Goal: Task Accomplishment & Management: Complete application form

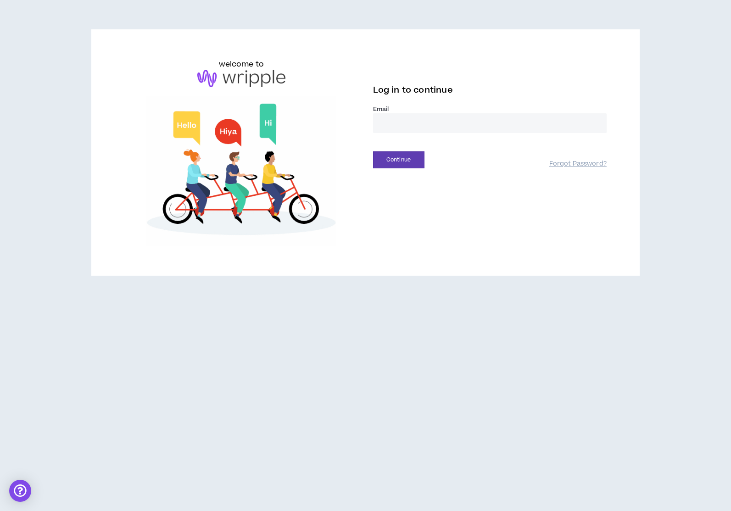
type input "**********"
click at [408, 157] on button "Continue" at bounding box center [398, 159] width 51 height 17
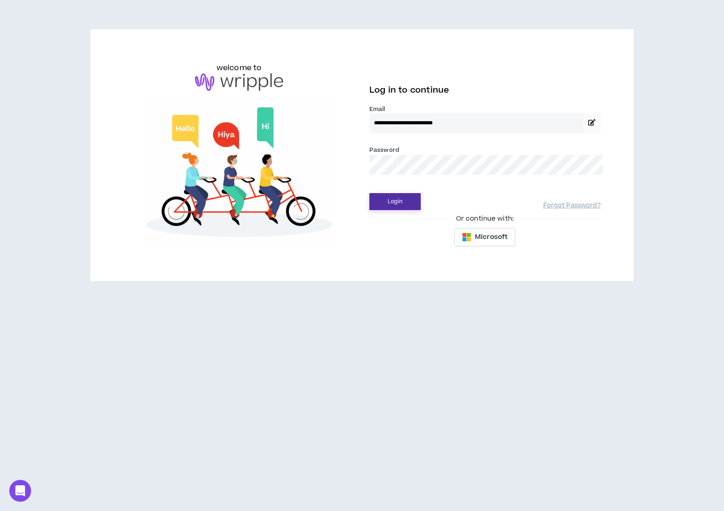
click at [403, 205] on button "Login" at bounding box center [395, 201] width 51 height 17
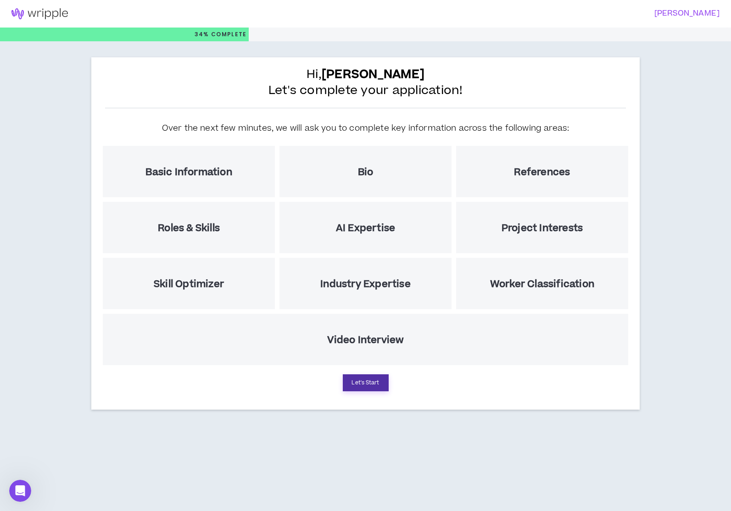
click at [381, 379] on button "Let's Start" at bounding box center [366, 383] width 46 height 17
select select "US"
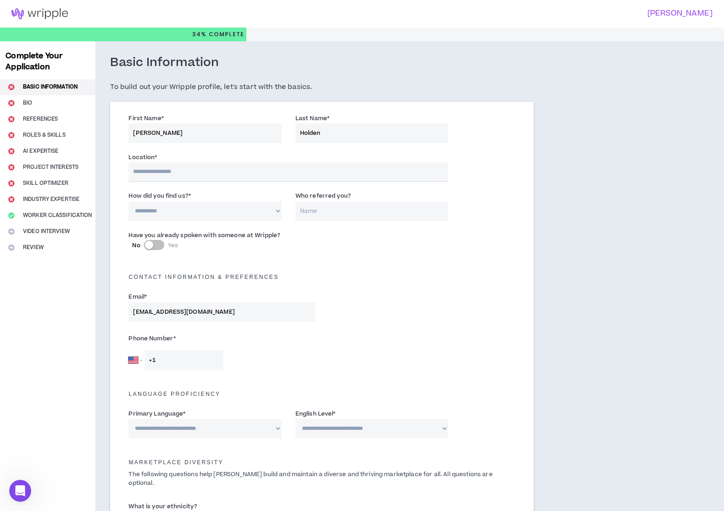
click at [311, 173] on input "text" at bounding box center [289, 171] width 320 height 19
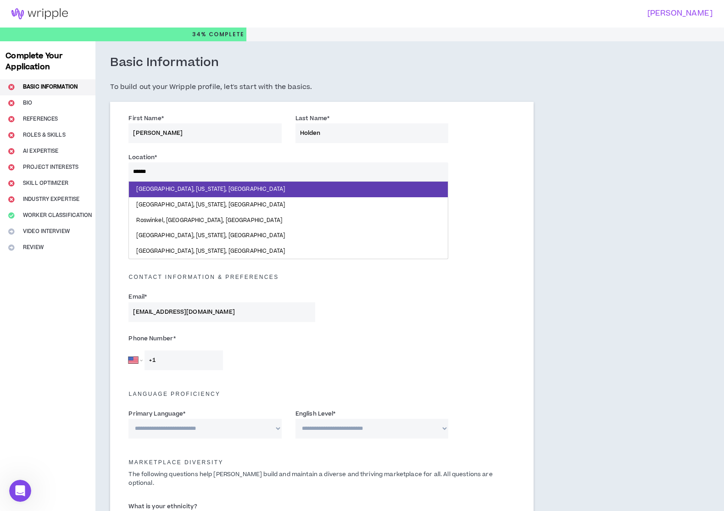
type input "*******"
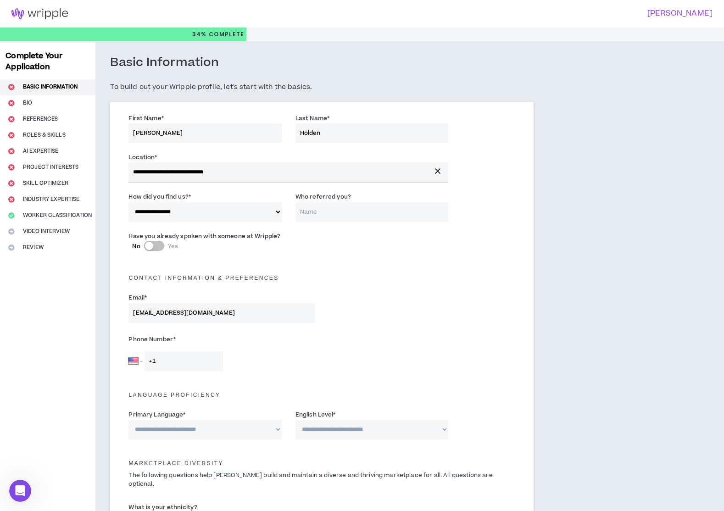
select select "*"
click at [351, 258] on div "Have you already spoken with someone at Wripple? No Yes" at bounding box center [322, 245] width 400 height 32
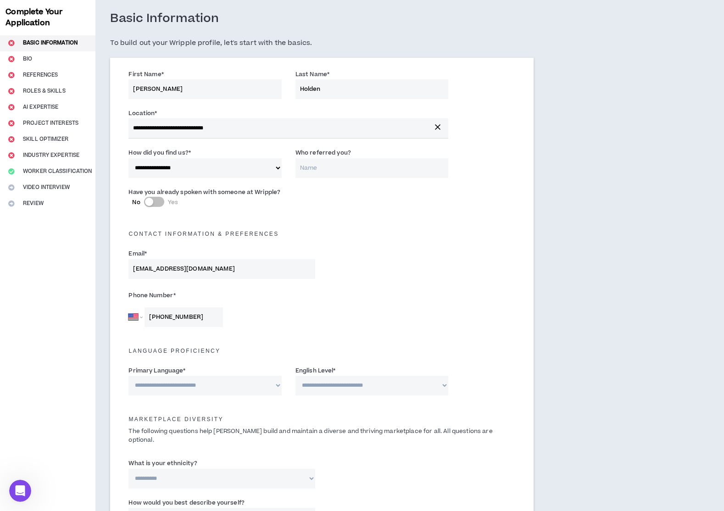
scroll to position [84, 0]
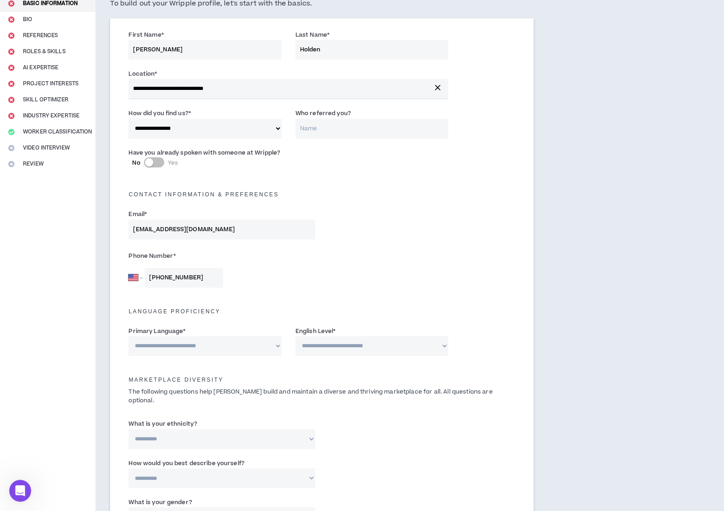
type input "[PHONE_NUMBER]"
select select "*******"
select select "*"
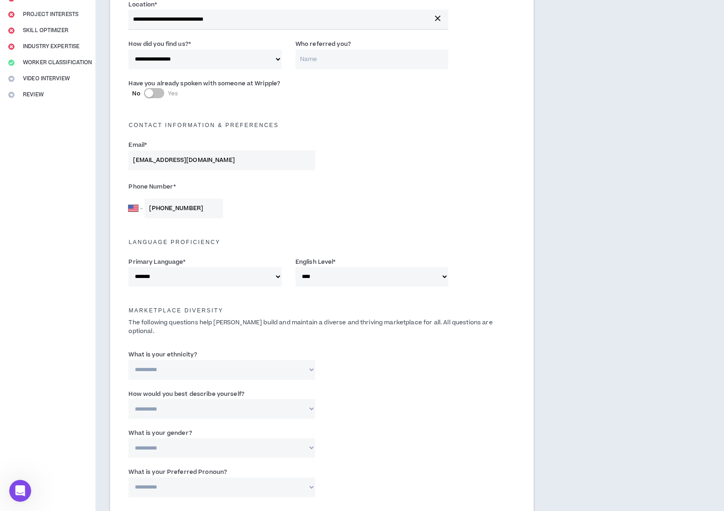
scroll to position [155, 0]
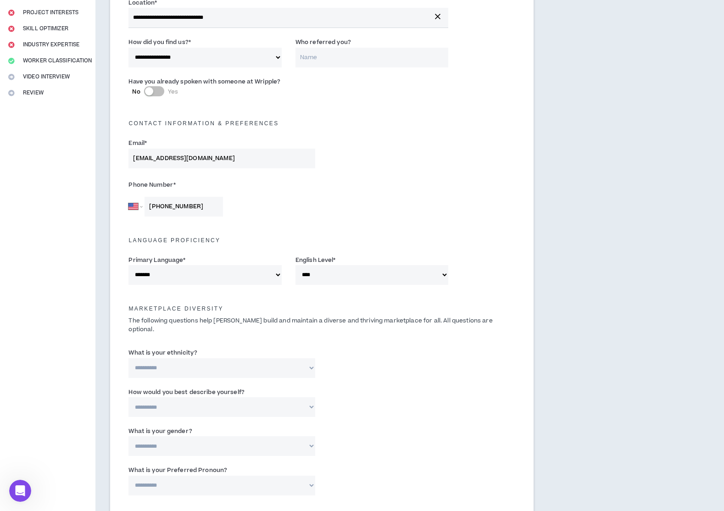
select select "**********"
select select "*****"
select select "***"
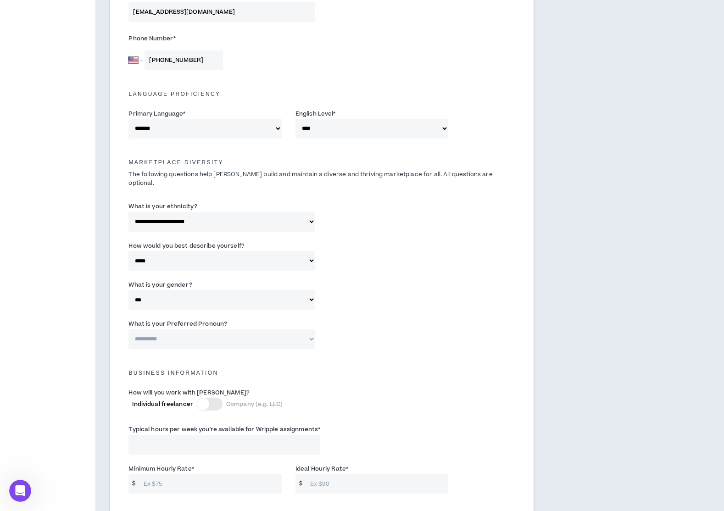
scroll to position [305, 0]
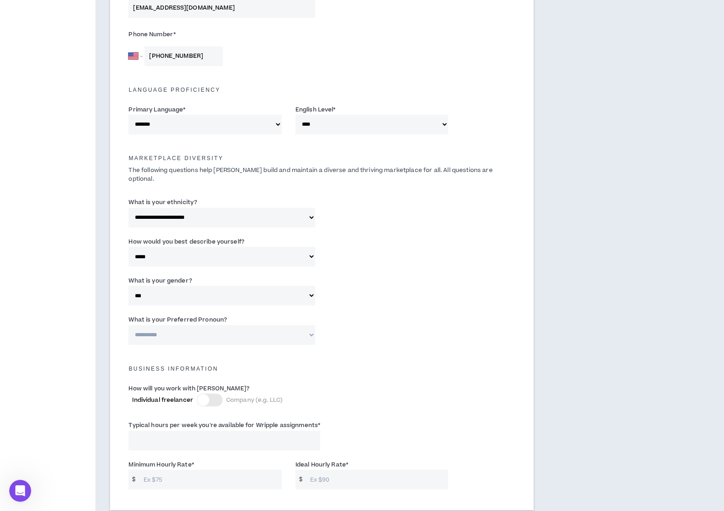
click at [203, 421] on label "Typical hours per week you're available for Wripple assignments *" at bounding box center [225, 425] width 192 height 15
click at [203, 431] on input "Typical hours per week you're available for Wripple assignments *" at bounding box center [225, 441] width 192 height 20
type input "20"
click at [234, 470] on input "Minimum Hourly Rate *" at bounding box center [210, 480] width 143 height 20
type input "50"
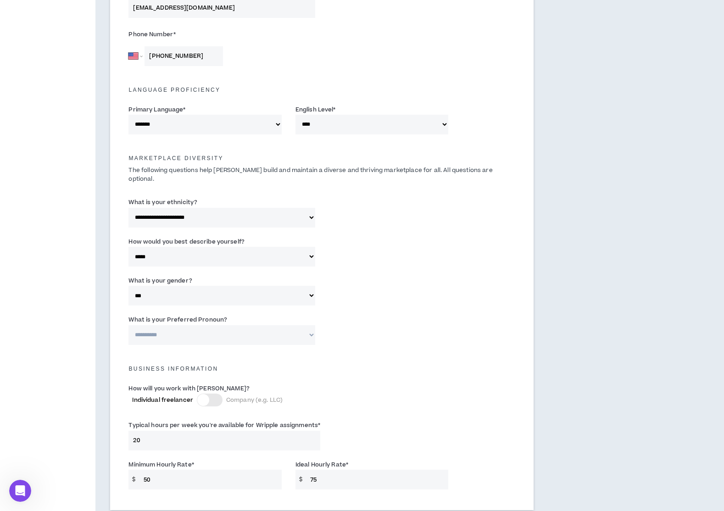
type input "75"
click at [444, 367] on div "Business Information" at bounding box center [322, 366] width 400 height 29
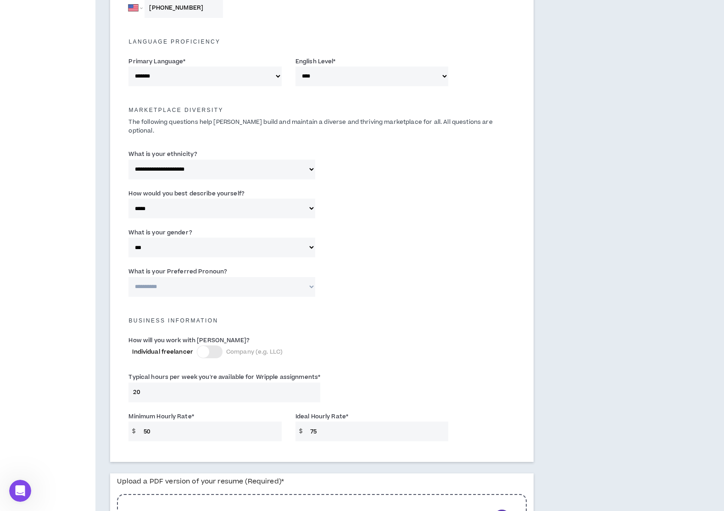
scroll to position [470, 0]
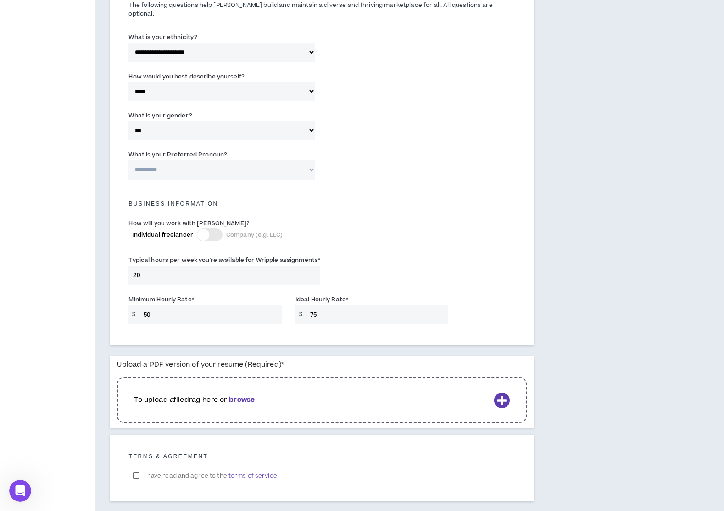
click at [255, 395] on b "browse" at bounding box center [242, 400] width 26 height 10
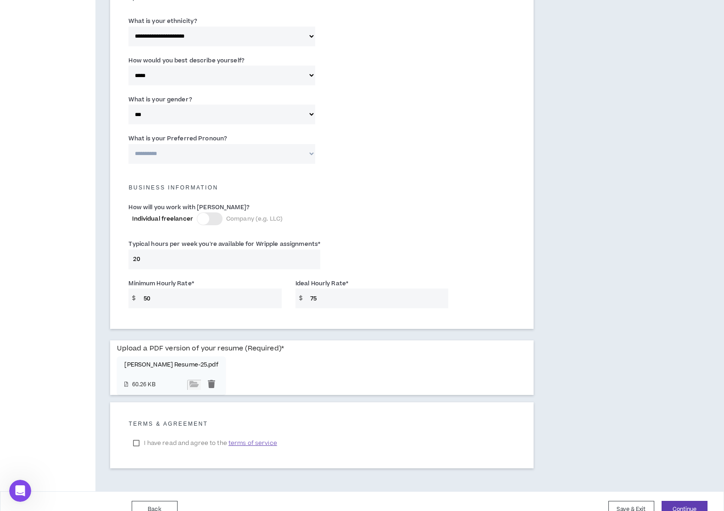
scroll to position [491, 0]
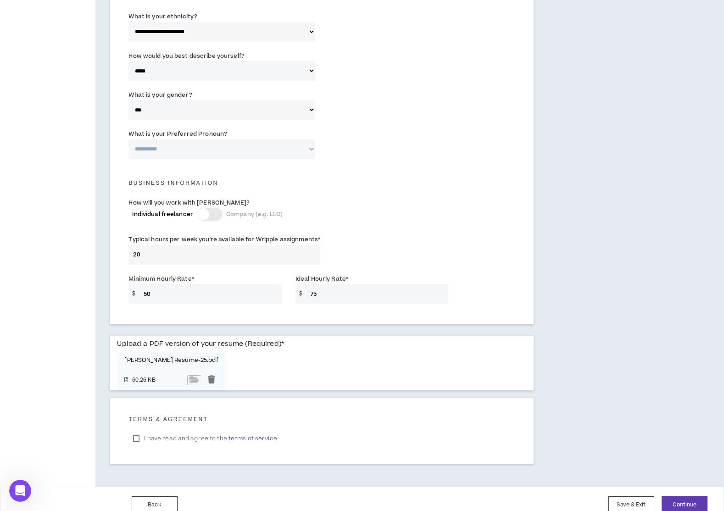
click at [138, 432] on label "I have read and agree to the terms of service" at bounding box center [205, 439] width 153 height 14
click at [685, 497] on button "Continue" at bounding box center [685, 505] width 46 height 17
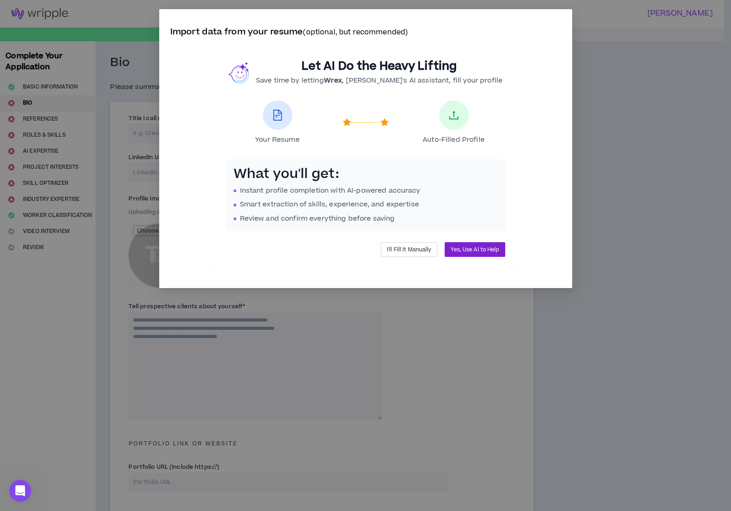
click at [495, 250] on span "Yes, Use AI to Help" at bounding box center [475, 250] width 48 height 9
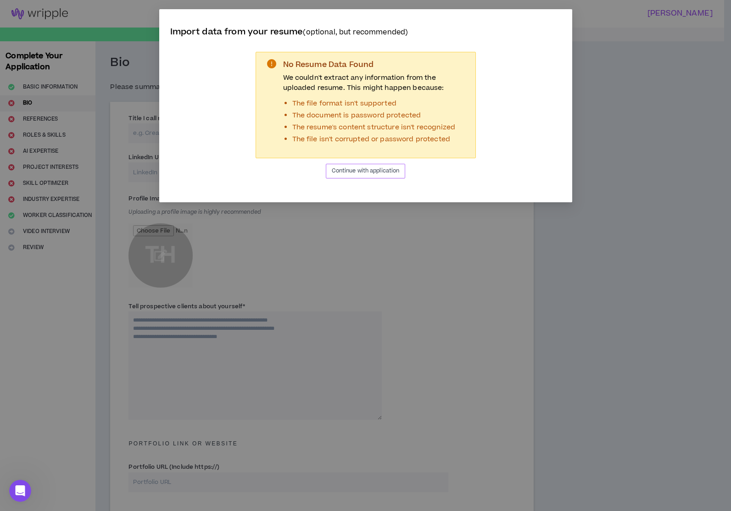
click at [388, 168] on span "Continue with application" at bounding box center [366, 171] width 68 height 9
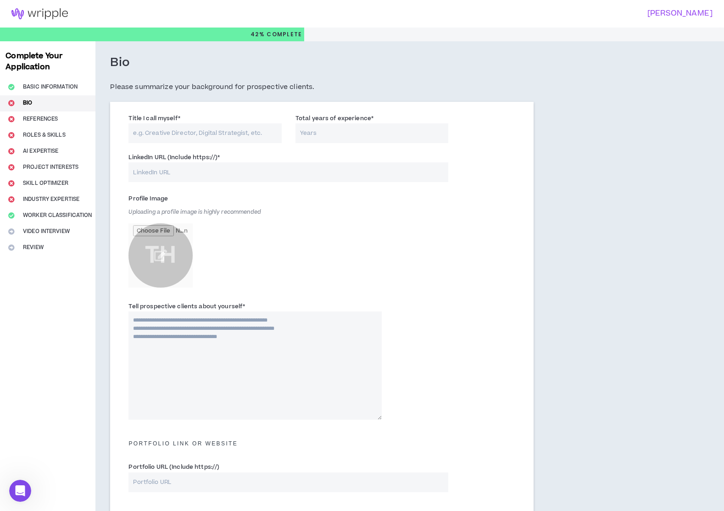
click at [247, 132] on input "Title I call myself *" at bounding box center [205, 133] width 153 height 20
click at [249, 171] on input "LinkedIn URL (Include https://) *" at bounding box center [289, 172] width 320 height 20
paste input "[URL][DOMAIN_NAME][PERSON_NAME]"
type input "[URL][DOMAIN_NAME][PERSON_NAME]"
click at [387, 134] on input "Total years of experience *" at bounding box center [372, 133] width 153 height 20
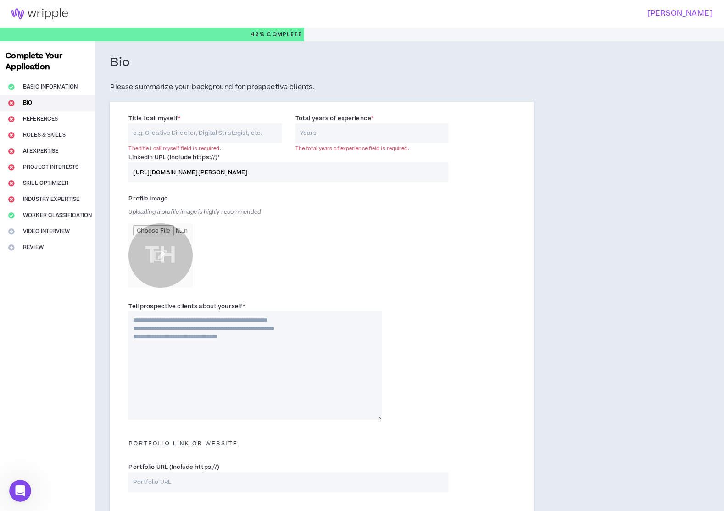
click at [242, 134] on input "Title I call myself *" at bounding box center [205, 133] width 153 height 20
click at [174, 133] on input "Graphic Deign, Marketing Specialist" at bounding box center [205, 133] width 153 height 20
type input "Graphic Deigner, Marketing Specialist"
click at [320, 128] on input "Total years of experience *" at bounding box center [372, 133] width 153 height 20
type input "25"
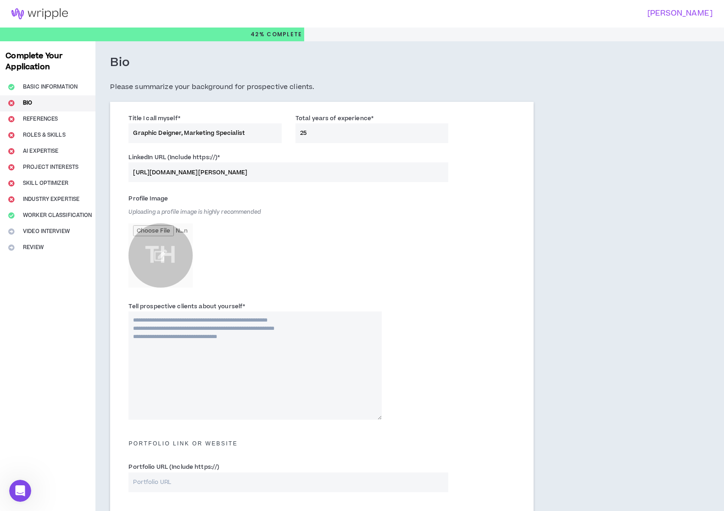
click at [408, 229] on div "Profile Image Uploading a profile image is highly recommended TH" at bounding box center [322, 244] width 400 height 110
click at [158, 250] on input "file" at bounding box center [161, 256] width 64 height 64
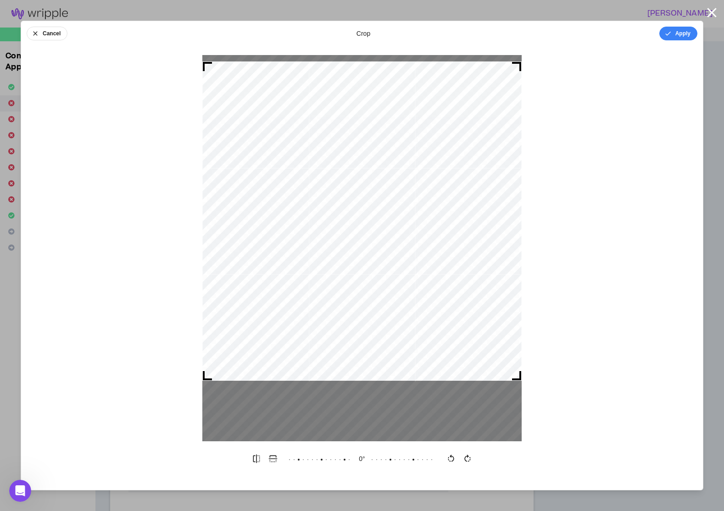
drag, startPoint x: 395, startPoint y: 257, endPoint x: 392, endPoint y: 230, distance: 27.2
click at [392, 230] on div at bounding box center [361, 221] width 319 height 319
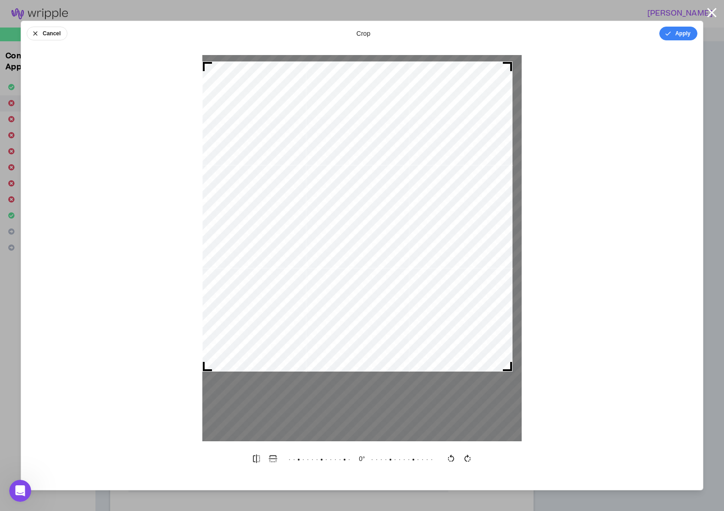
drag, startPoint x: 519, startPoint y: 377, endPoint x: 510, endPoint y: 405, distance: 29.0
click at [510, 405] on div at bounding box center [361, 248] width 319 height 386
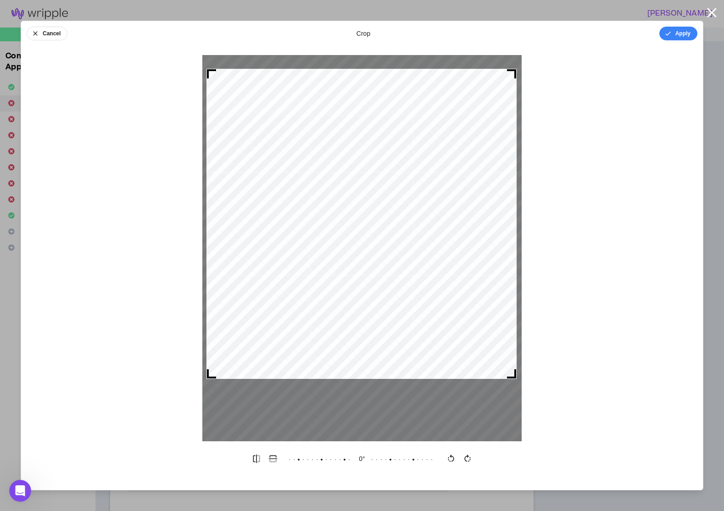
drag, startPoint x: 451, startPoint y: 330, endPoint x: 455, endPoint y: 338, distance: 8.4
click at [455, 338] on div at bounding box center [362, 224] width 310 height 310
drag, startPoint x: 685, startPoint y: 27, endPoint x: 684, endPoint y: 34, distance: 6.9
click at [685, 27] on button "Apply" at bounding box center [679, 34] width 38 height 14
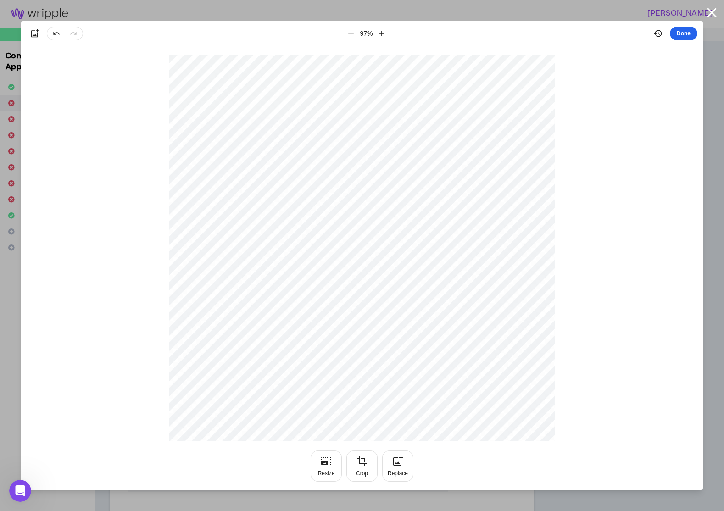
click at [691, 32] on button "Done" at bounding box center [684, 34] width 28 height 14
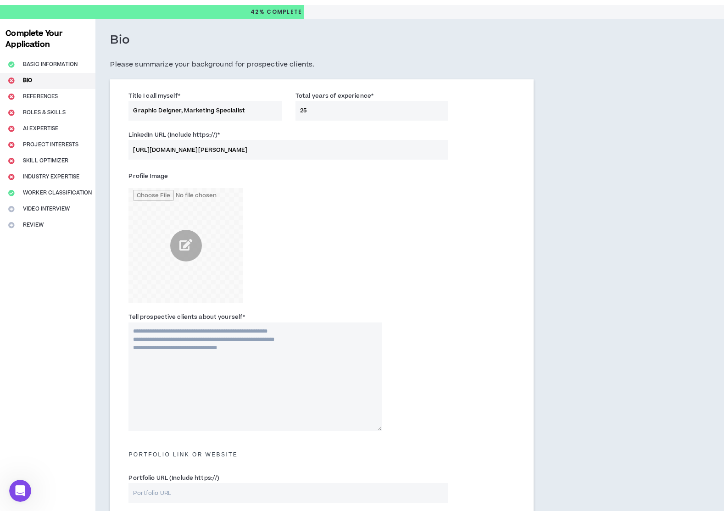
scroll to position [24, 0]
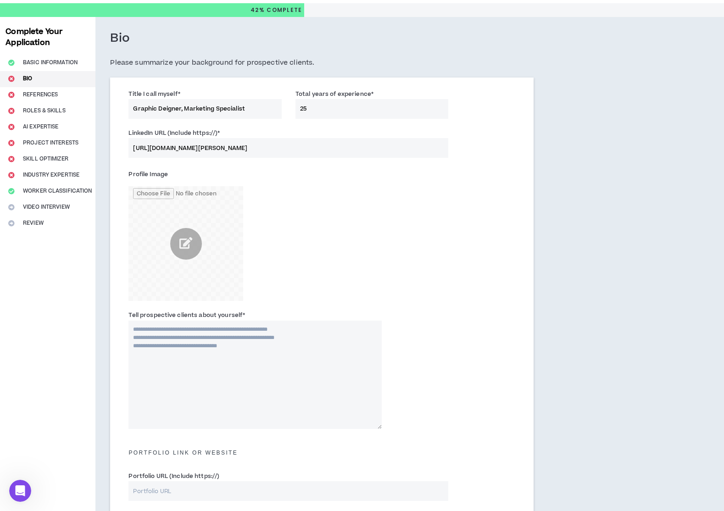
click at [176, 342] on textarea "Tell prospective clients about yourself *" at bounding box center [255, 375] width 253 height 108
paste textarea "**********"
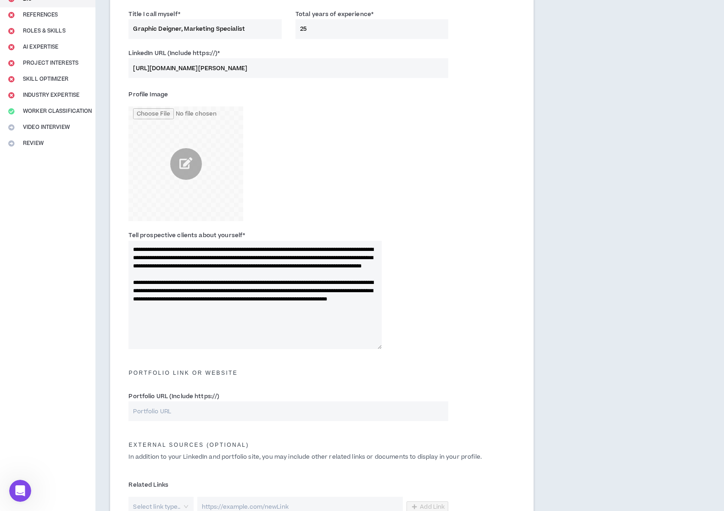
scroll to position [106, 0]
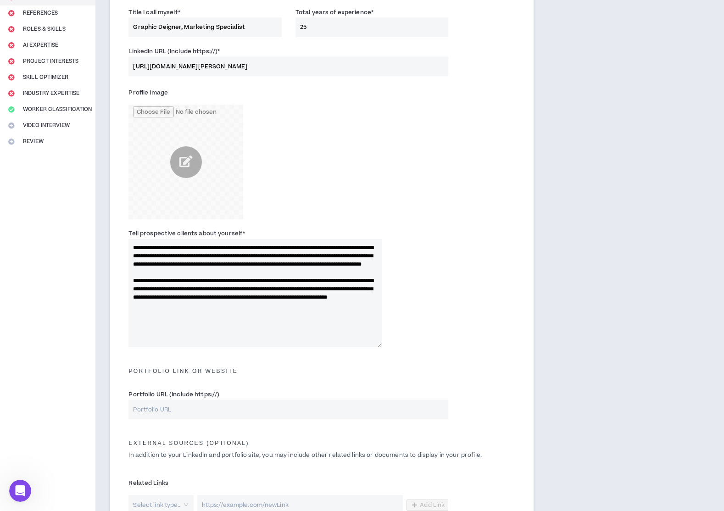
type textarea "**********"
click at [252, 407] on input "Portfolio URL (Include https://)" at bounding box center [289, 410] width 320 height 20
paste input "[URL][DOMAIN_NAME]"
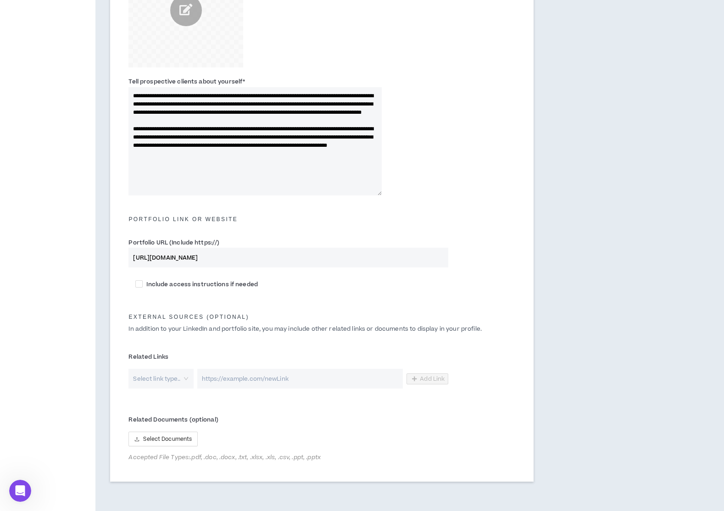
scroll to position [290, 0]
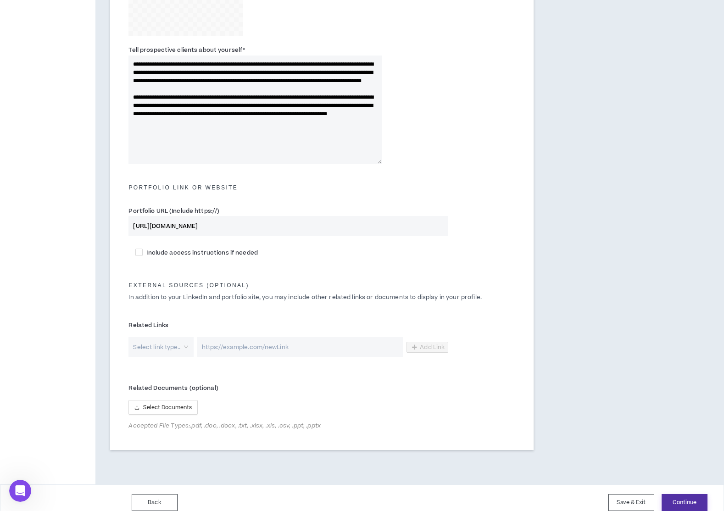
type input "[URL][DOMAIN_NAME]"
click at [689, 499] on button "Continue" at bounding box center [685, 502] width 46 height 17
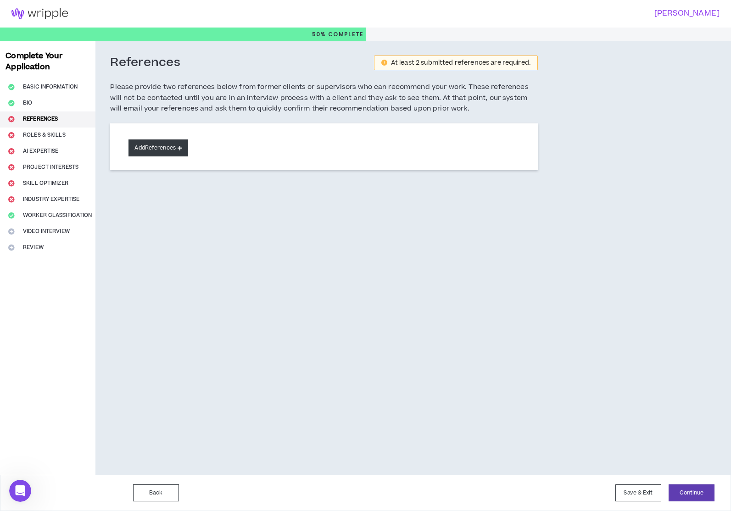
click at [180, 146] on icon at bounding box center [180, 148] width 5 height 5
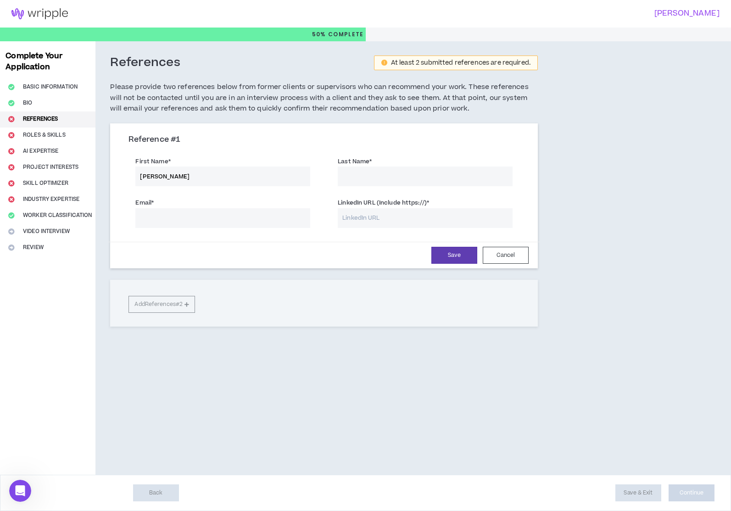
type input "[PERSON_NAME]"
drag, startPoint x: 363, startPoint y: 284, endPoint x: 365, endPoint y: 265, distance: 19.4
click at [364, 285] on div "Reference # 1 First Name * [PERSON_NAME] Last Name * Email * LinkedIn URL (Incl…" at bounding box center [324, 224] width 428 height 203
drag, startPoint x: 376, startPoint y: 171, endPoint x: 371, endPoint y: 168, distance: 6.6
click at [629, 258] on div "References At least 2 submitted references are required. Please provide two ref…" at bounding box center [369, 258] width 549 height 434
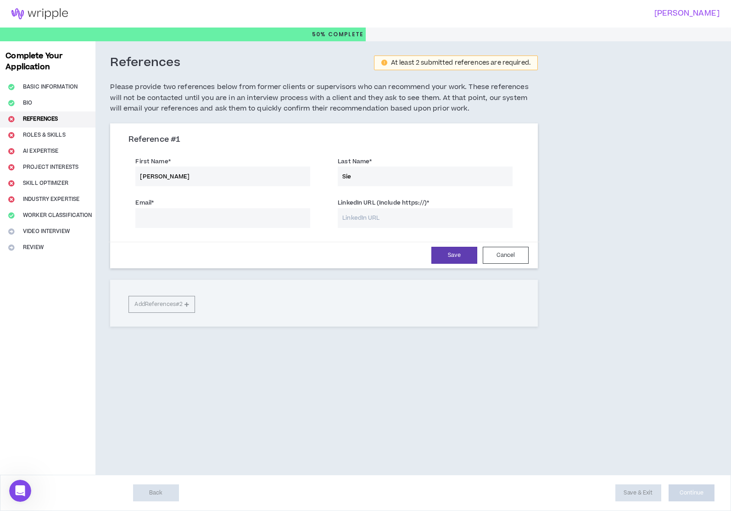
click at [412, 176] on input "Sie" at bounding box center [425, 177] width 175 height 20
type input "[PERSON_NAME]"
click at [356, 363] on div "References At least 2 submitted references are required. Please provide two ref…" at bounding box center [323, 206] width 457 height 331
click at [192, 227] on div "Email * LinkedIn URL (Include https://) *" at bounding box center [324, 213] width 405 height 41
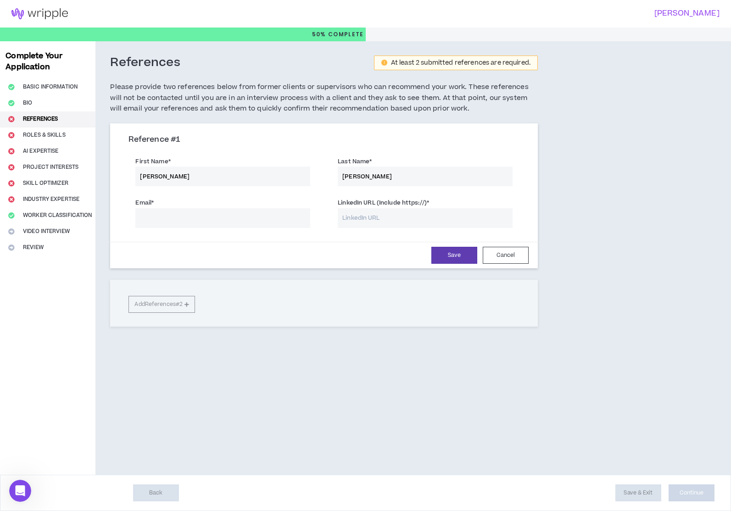
paste input "[EMAIL_ADDRESS][DOMAIN_NAME]"
type input "[EMAIL_ADDRESS][DOMAIN_NAME]"
click at [376, 383] on div "References At least 2 submitted references are required. Please provide two ref…" at bounding box center [369, 258] width 549 height 434
click at [409, 212] on input "LinkedIn URL (Include https://) *" at bounding box center [425, 218] width 175 height 20
paste input "[URL][DOMAIN_NAME][PERSON_NAME]"
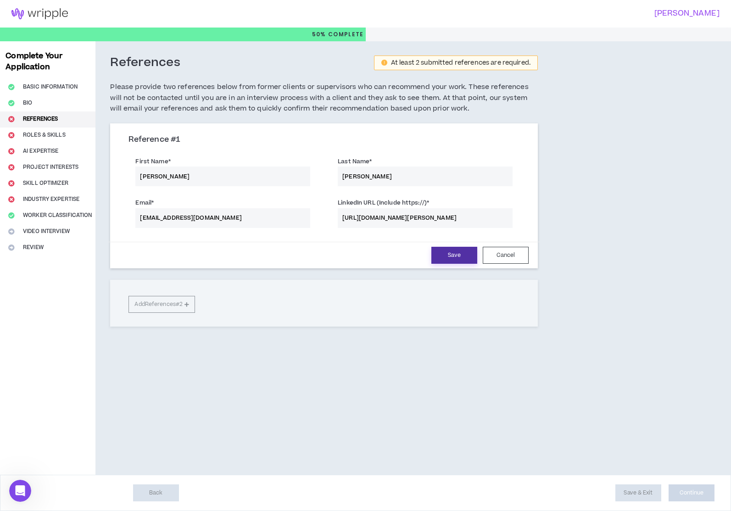
type input "[URL][DOMAIN_NAME][PERSON_NAME]"
click at [454, 253] on button "Save" at bounding box center [454, 255] width 46 height 17
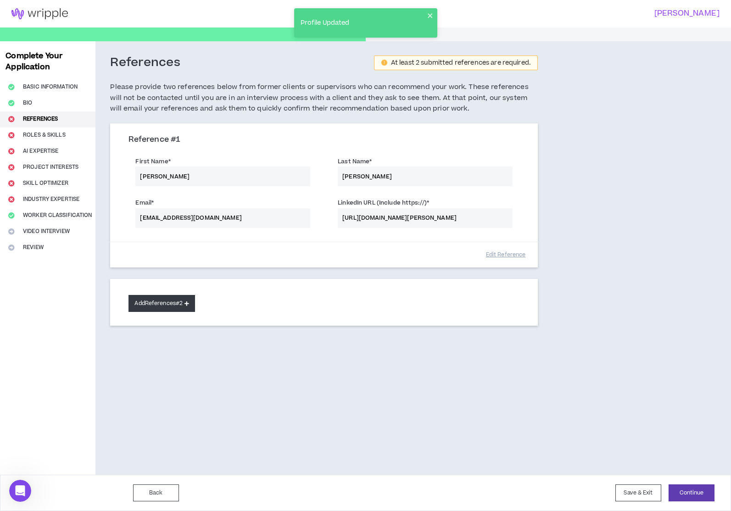
click at [176, 300] on button "Add References #2" at bounding box center [162, 303] width 67 height 17
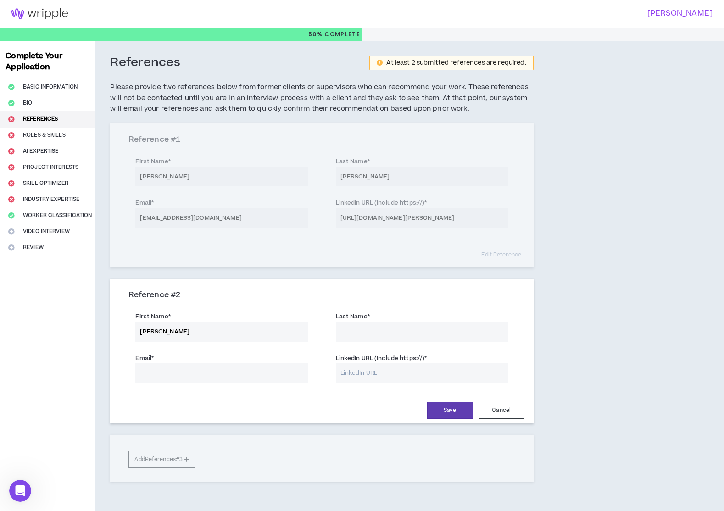
drag, startPoint x: 158, startPoint y: 330, endPoint x: 196, endPoint y: 331, distance: 37.7
click at [196, 331] on input "[PERSON_NAME]" at bounding box center [221, 332] width 173 height 20
type input "[PERSON_NAME]"
paste input "[PERSON_NAME]"
type input "[PERSON_NAME]"
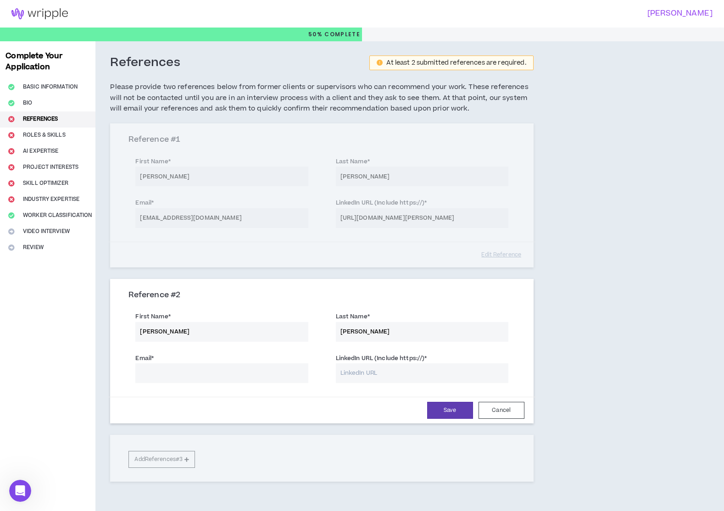
paste input "[PERSON_NAME][EMAIL_ADDRESS][PERSON_NAME][DOMAIN_NAME]"
type input "[PERSON_NAME][EMAIL_ADDRESS][PERSON_NAME][DOMAIN_NAME]"
click at [441, 372] on input "LinkedIn URL (Include https://) *" at bounding box center [422, 374] width 173 height 20
paste input "[URL][DOMAIN_NAME]"
type input "[URL][DOMAIN_NAME]"
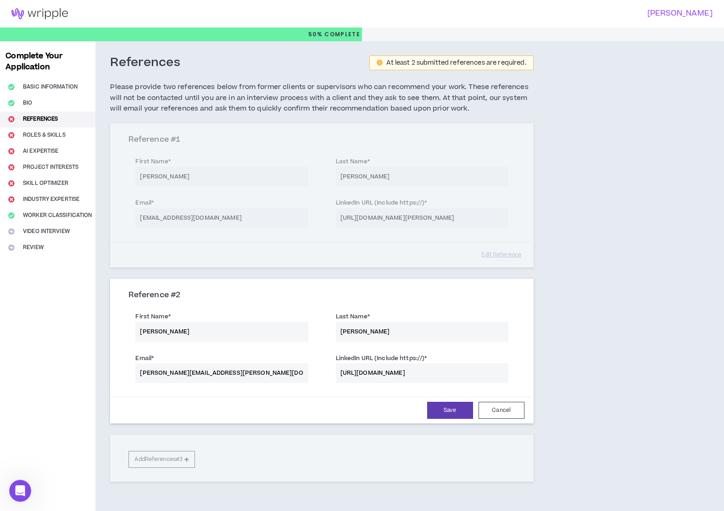
click at [534, 358] on div "References At least 2 submitted references are required. Please provide two ref…" at bounding box center [321, 284] width 453 height 486
click at [464, 413] on button "Save" at bounding box center [450, 410] width 46 height 17
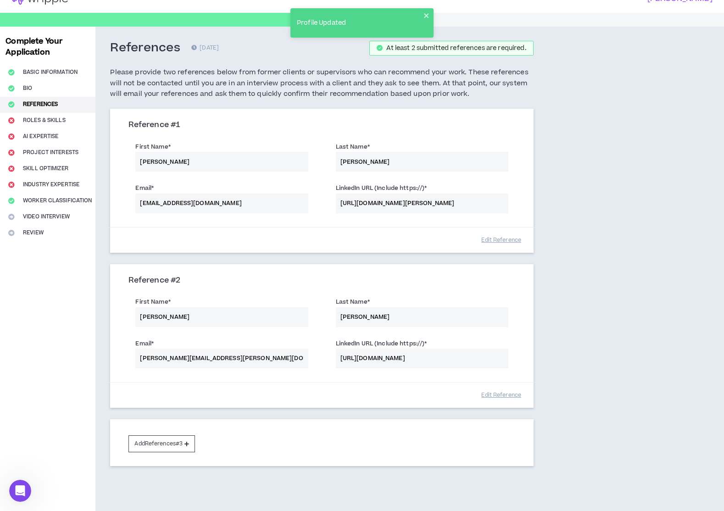
scroll to position [49, 0]
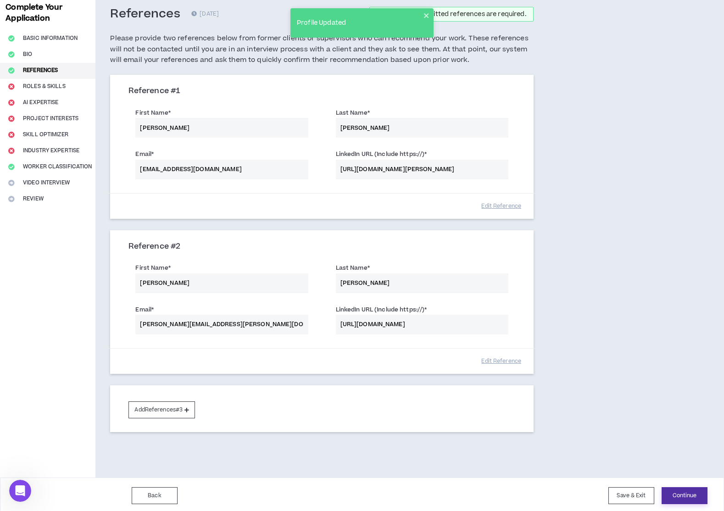
click at [680, 496] on button "Continue" at bounding box center [685, 495] width 46 height 17
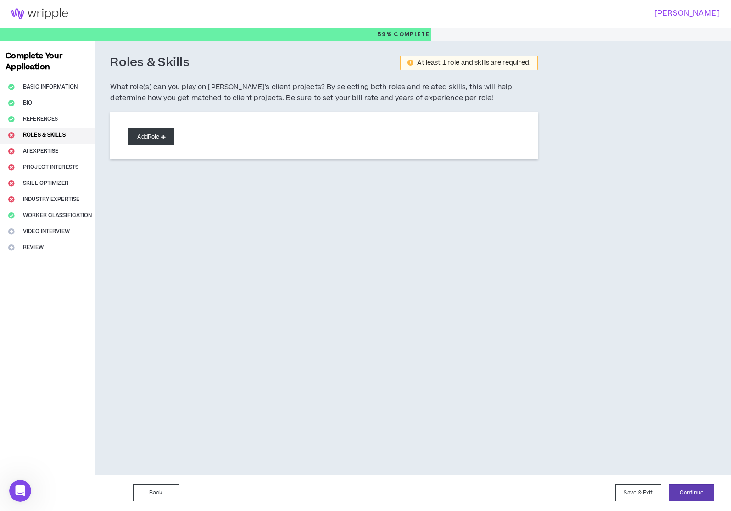
click at [164, 137] on icon at bounding box center [163, 136] width 5 height 5
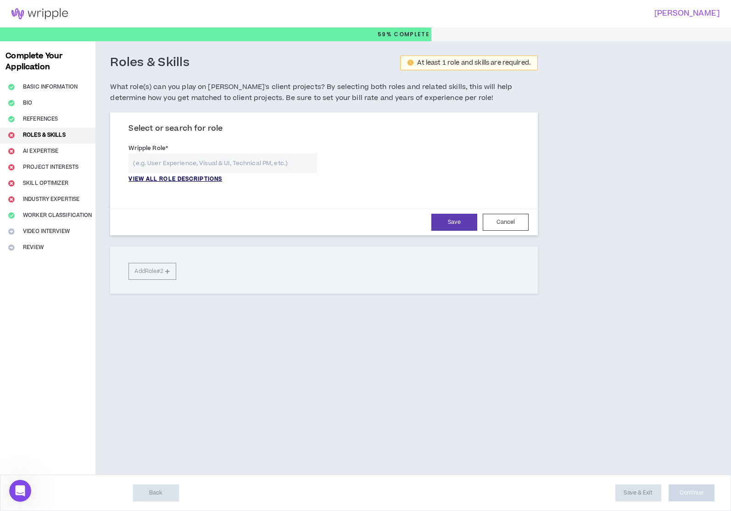
click at [202, 177] on p "VIEW ALL ROLE DESCRIPTIONS" at bounding box center [176, 179] width 94 height 8
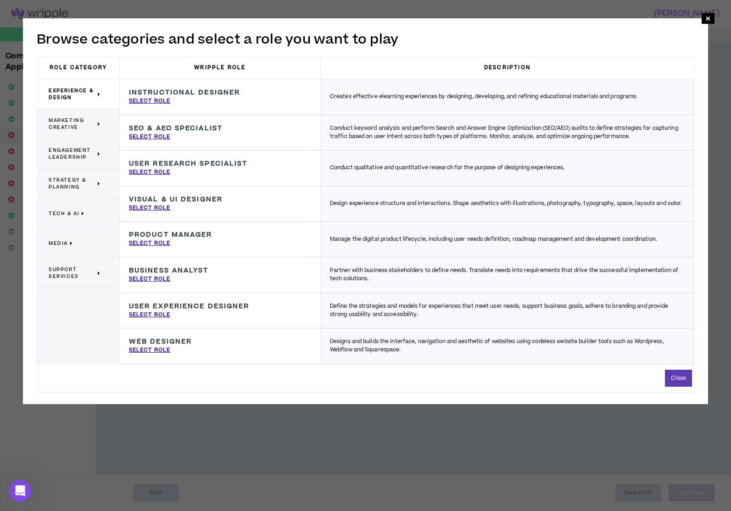
click at [84, 125] on span "Marketing Creative" at bounding box center [72, 124] width 47 height 14
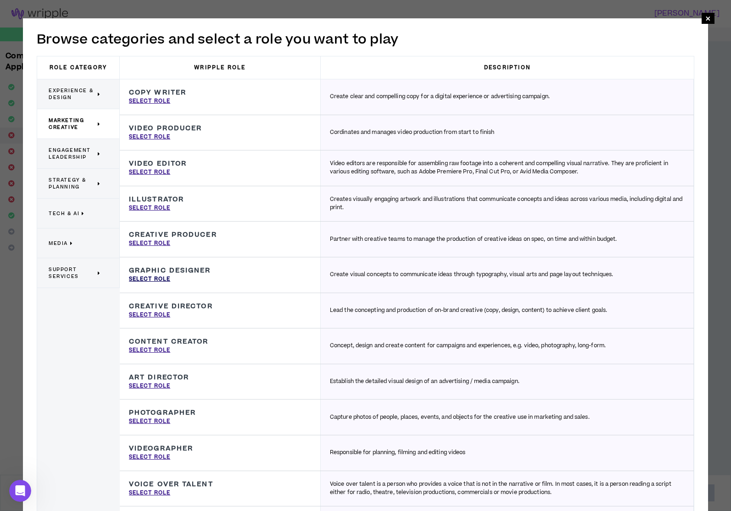
click at [159, 277] on p "Select Role" at bounding box center [149, 279] width 41 height 8
type input "Graphic Designer"
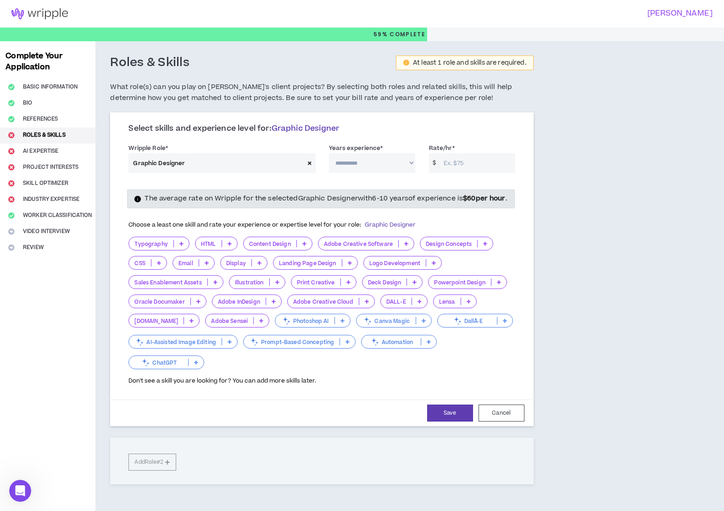
select select "***"
click at [476, 162] on input "Rate/hr *" at bounding box center [477, 163] width 76 height 20
type input "75"
click at [577, 149] on div "**********" at bounding box center [366, 285] width 543 height 489
click at [180, 246] on icon at bounding box center [181, 243] width 4 height 5
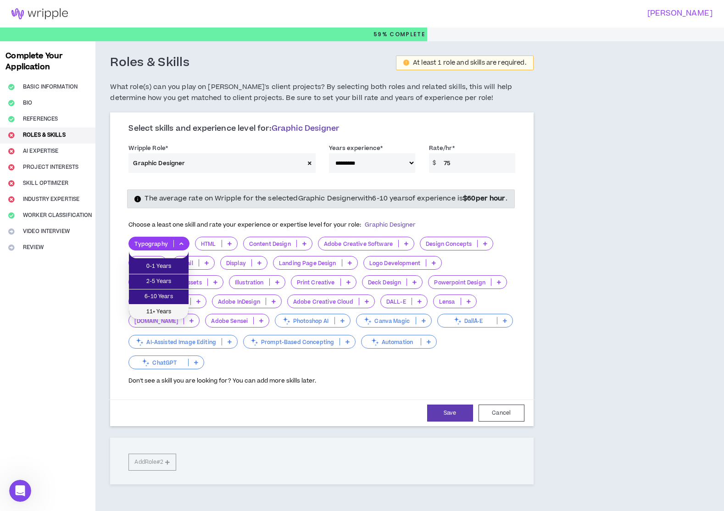
click at [166, 311] on span "11+ Years" at bounding box center [158, 312] width 49 height 10
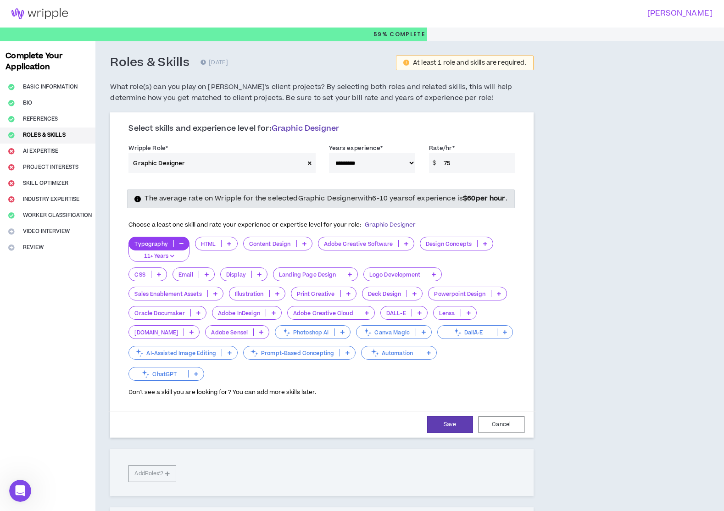
click at [305, 246] on icon at bounding box center [304, 243] width 4 height 5
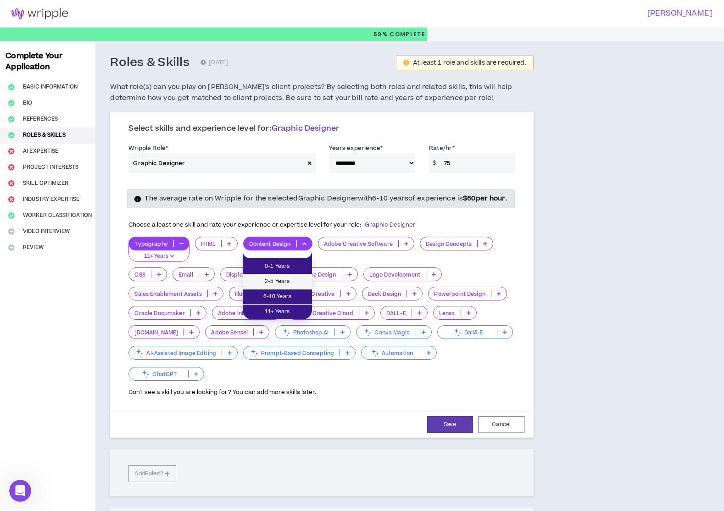
click at [297, 281] on span "2-5 Years" at bounding box center [277, 282] width 58 height 10
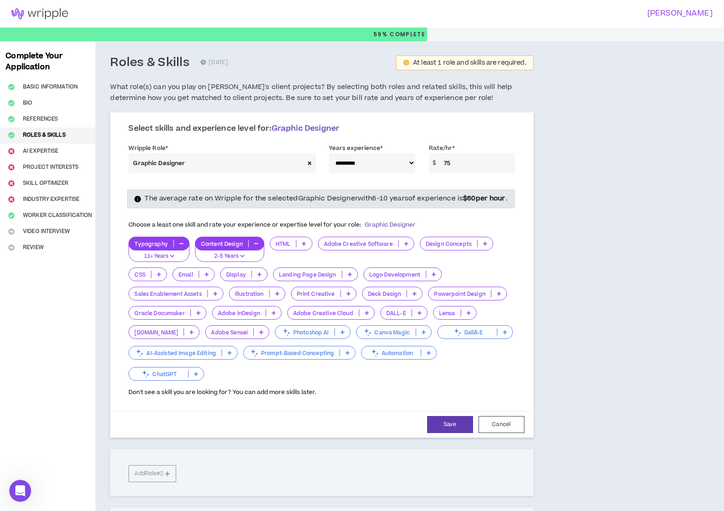
click at [403, 248] on div "Adobe Creative Software" at bounding box center [366, 244] width 96 height 14
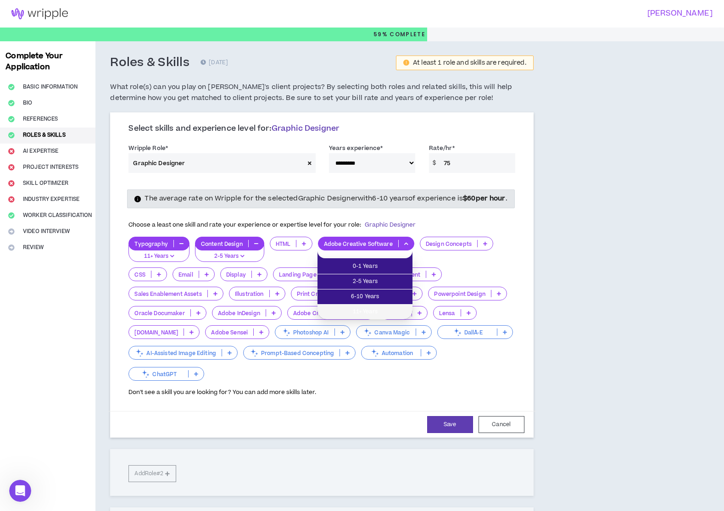
click at [388, 310] on span "11+ Years" at bounding box center [365, 312] width 84 height 10
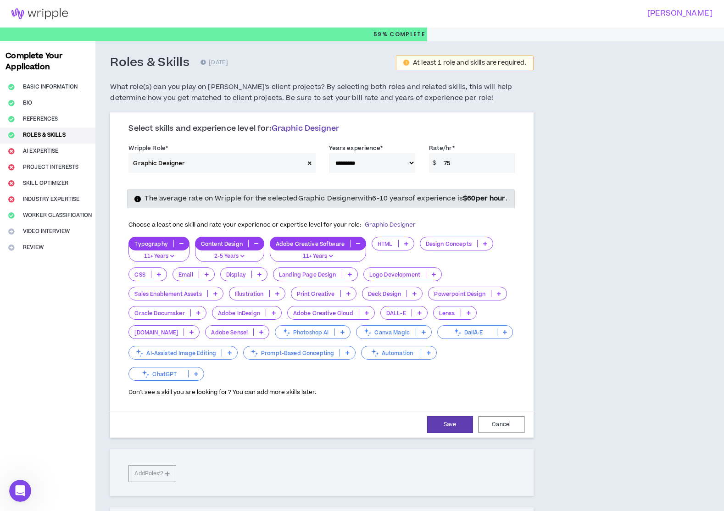
click at [484, 246] on icon at bounding box center [485, 243] width 4 height 5
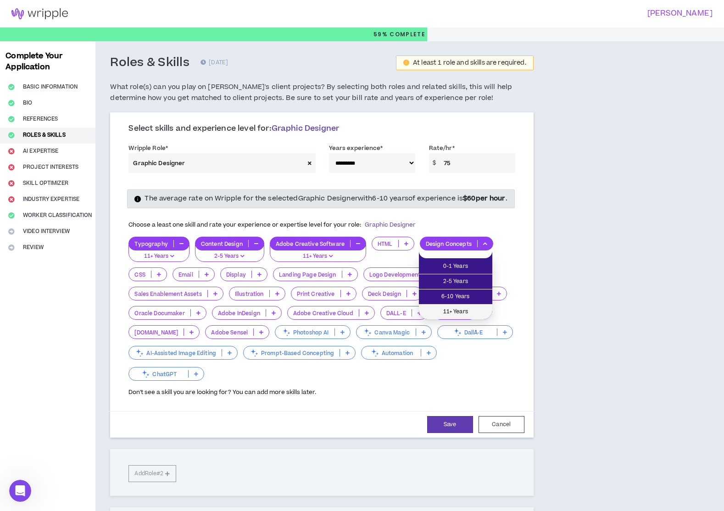
click at [472, 308] on span "11+ Years" at bounding box center [456, 312] width 62 height 10
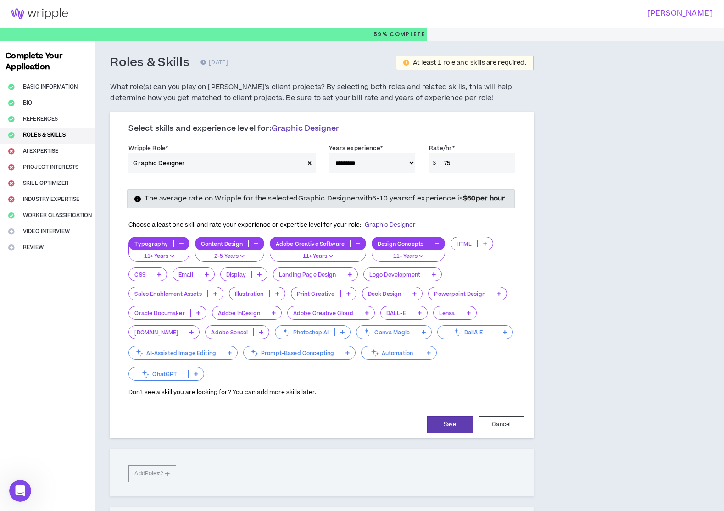
click at [214, 296] on icon at bounding box center [215, 293] width 4 height 5
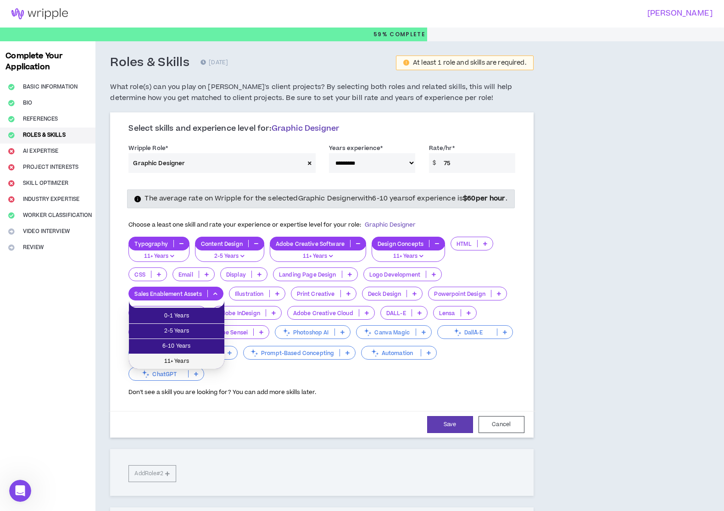
click at [207, 358] on span "11+ Years" at bounding box center [176, 362] width 84 height 10
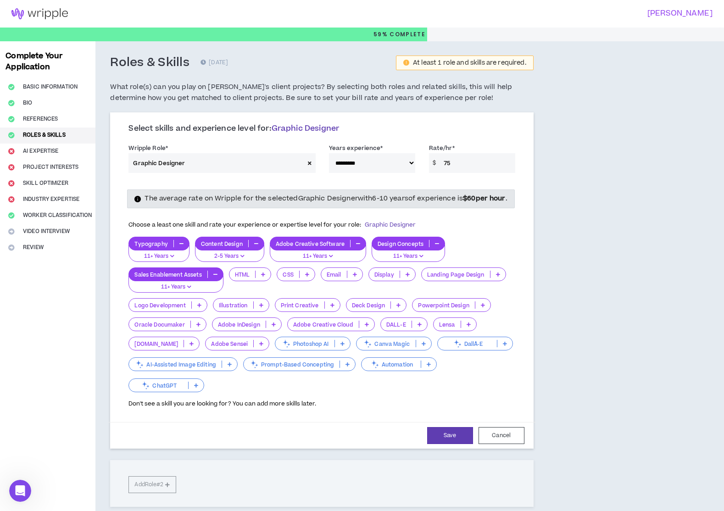
click at [484, 308] on icon at bounding box center [483, 305] width 4 height 5
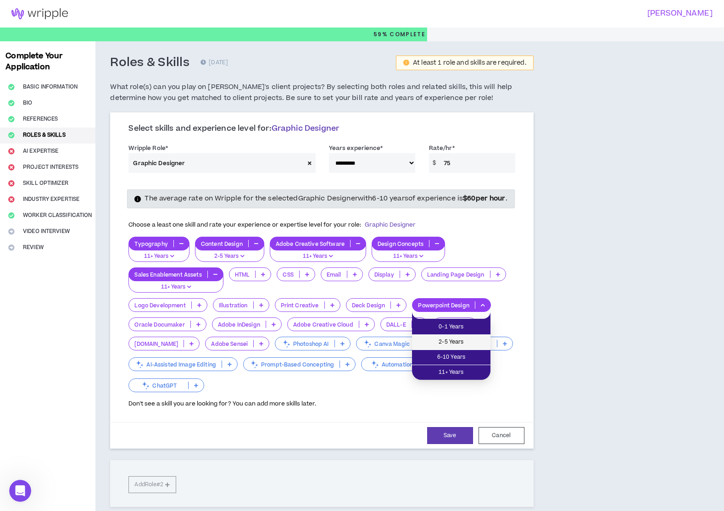
click at [470, 343] on span "2-5 Years" at bounding box center [451, 342] width 67 height 10
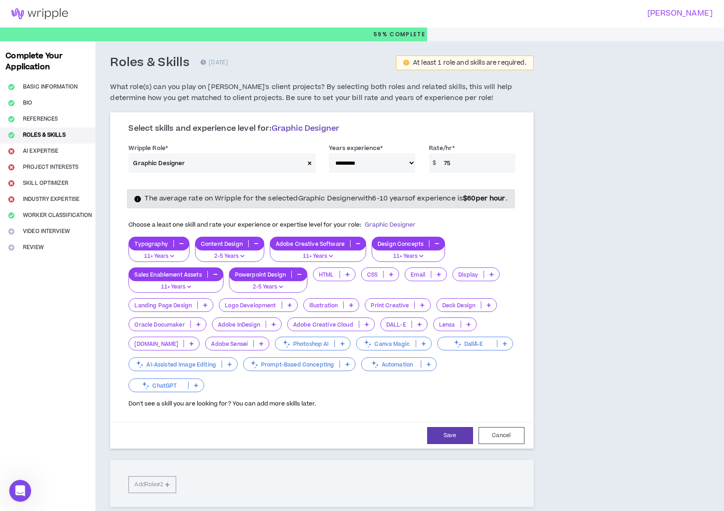
click at [489, 308] on icon at bounding box center [489, 305] width 4 height 5
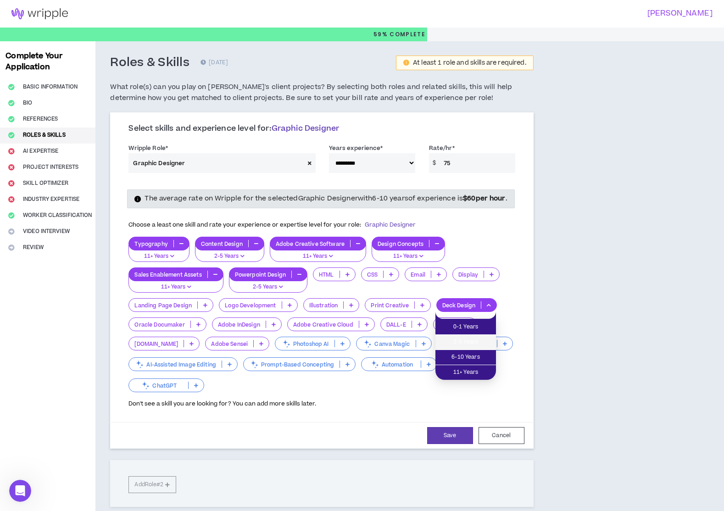
click at [487, 342] on span "2-5 Years" at bounding box center [466, 342] width 50 height 10
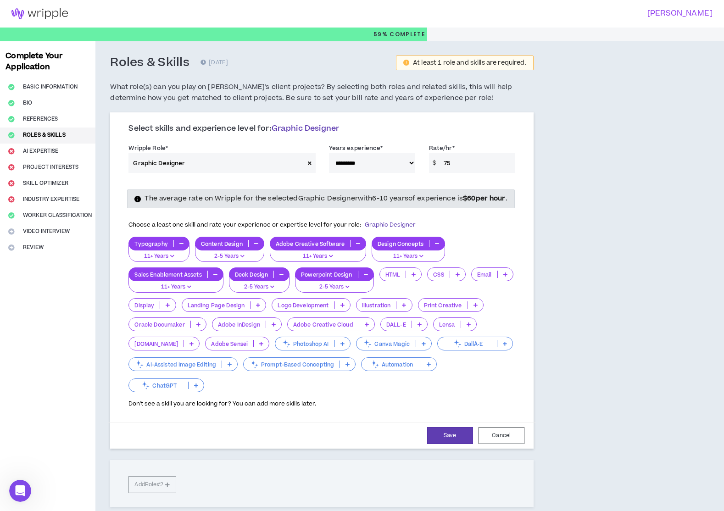
click at [474, 308] on icon at bounding box center [476, 305] width 4 height 5
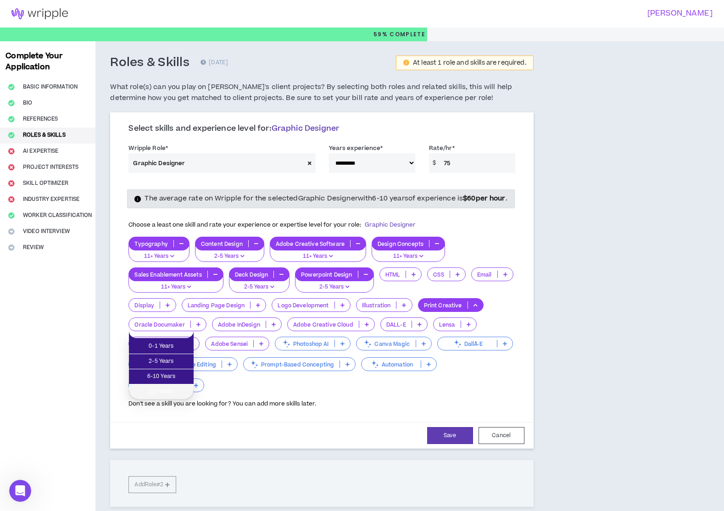
click at [176, 394] on span "11+ Years" at bounding box center [161, 392] width 54 height 10
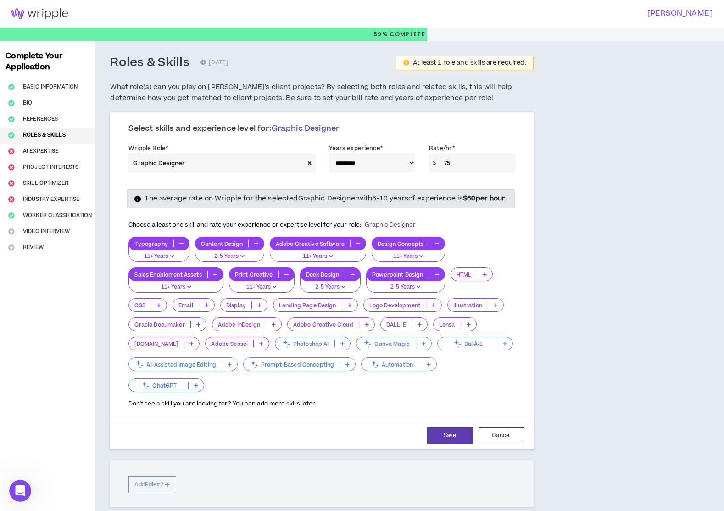
click at [335, 347] on p at bounding box center [342, 343] width 15 height 7
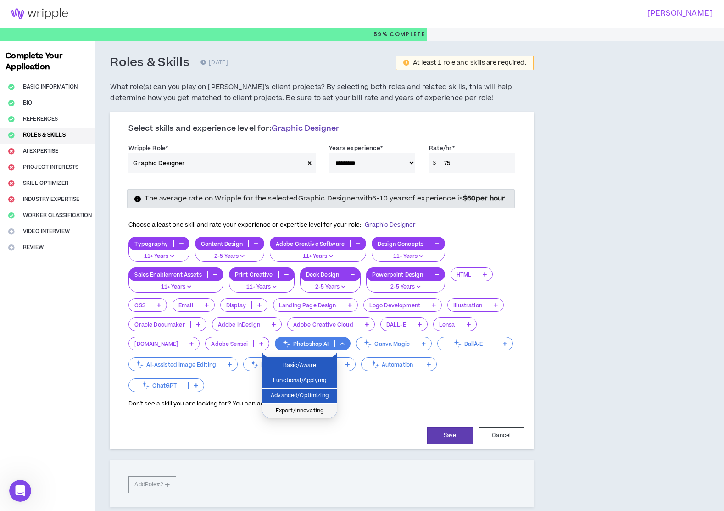
click at [322, 412] on span "Expert/Innovating" at bounding box center [300, 411] width 64 height 10
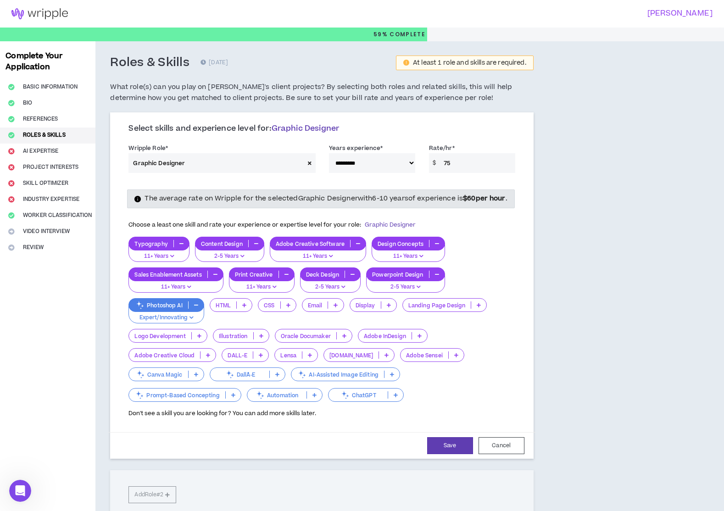
click at [396, 398] on icon at bounding box center [396, 395] width 4 height 5
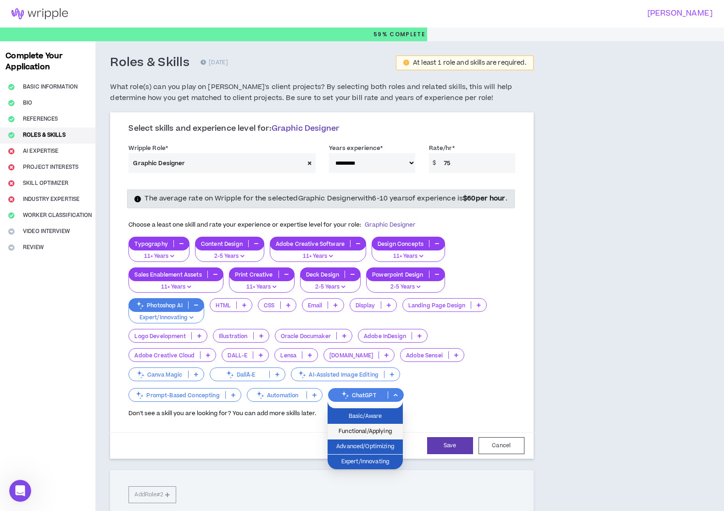
click at [390, 431] on span "Functional/Applying" at bounding box center [365, 432] width 64 height 10
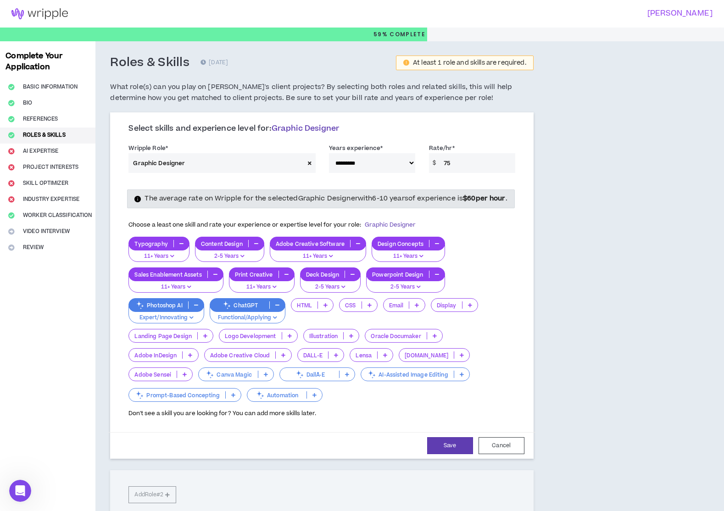
click at [418, 308] on icon at bounding box center [417, 305] width 4 height 5
click at [418, 342] on span "2-5 Years" at bounding box center [404, 342] width 31 height 10
click at [421, 308] on icon at bounding box center [422, 305] width 4 height 5
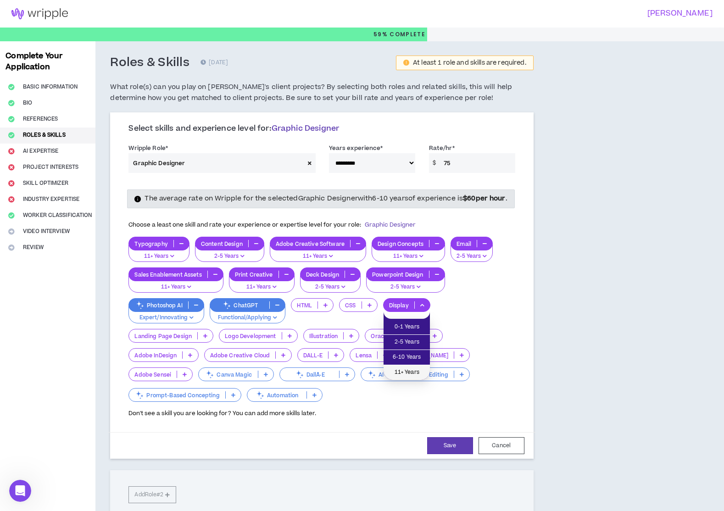
click at [416, 370] on span "11+ Years" at bounding box center [406, 373] width 35 height 10
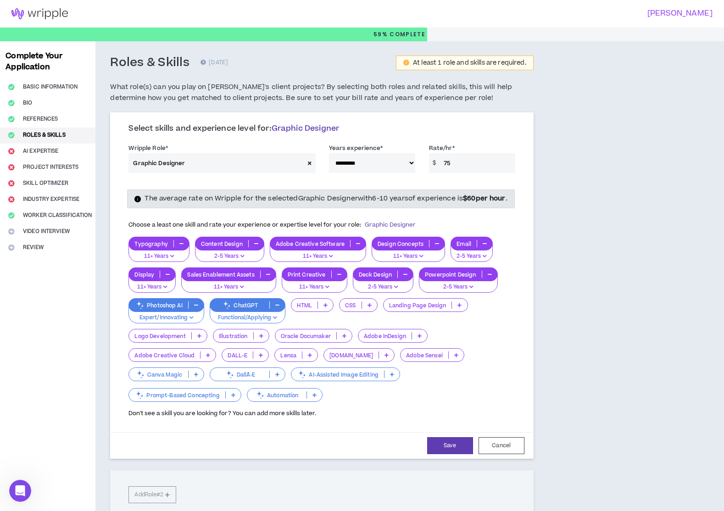
click at [459, 308] on icon at bounding box center [460, 305] width 4 height 5
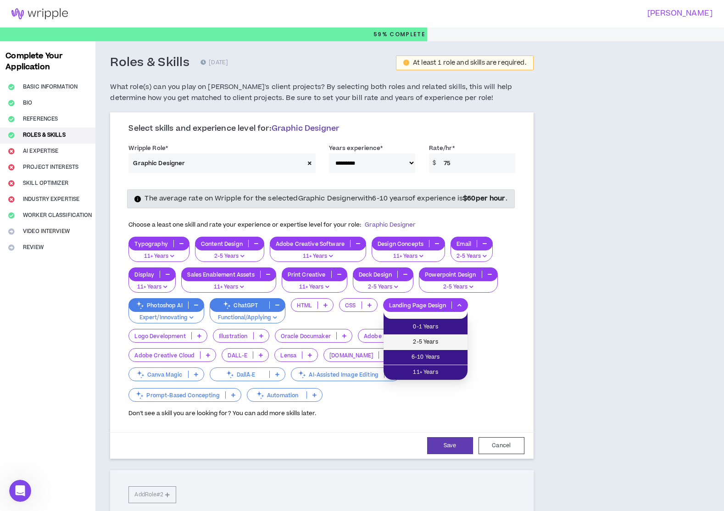
click at [453, 342] on span "2-5 Years" at bounding box center [425, 342] width 73 height 10
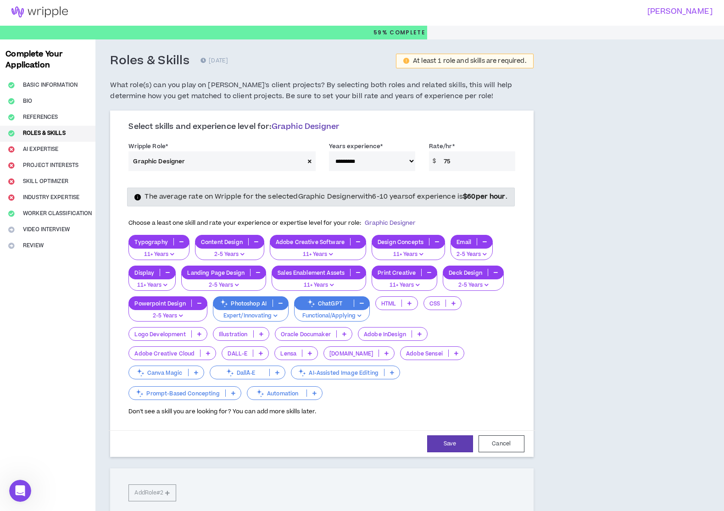
scroll to position [4, 0]
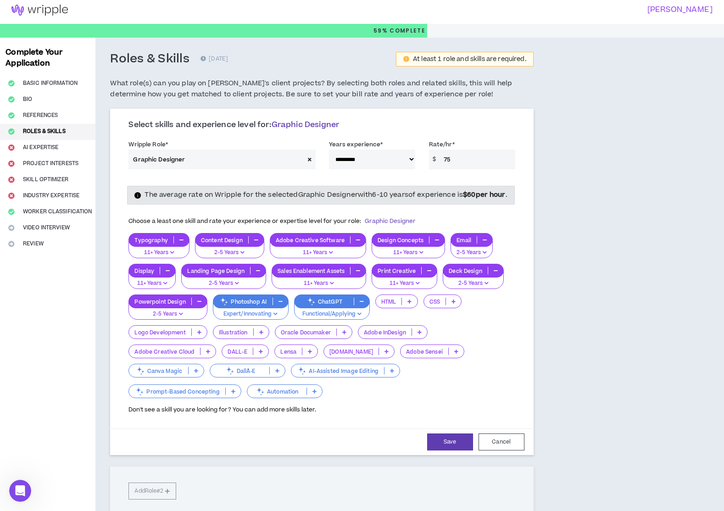
click at [236, 395] on p at bounding box center [233, 391] width 15 height 7
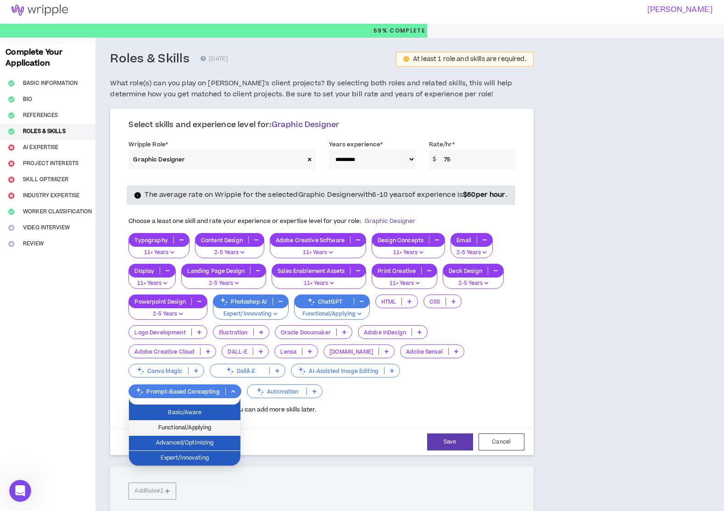
click at [225, 430] on span "Functional/Applying" at bounding box center [184, 428] width 101 height 10
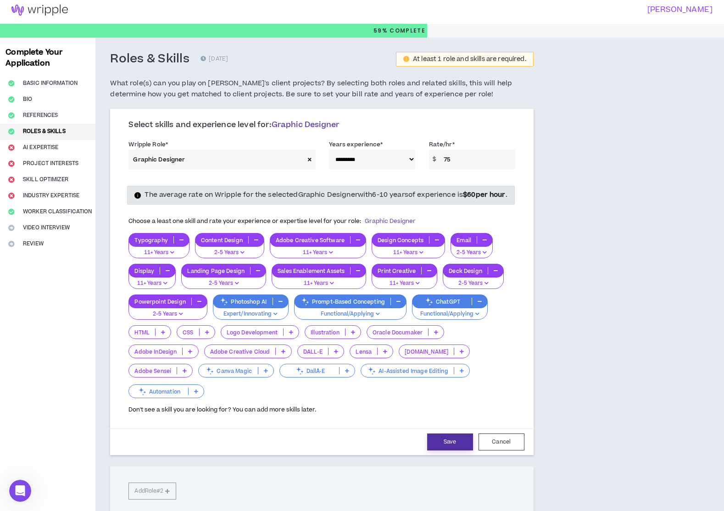
click at [462, 447] on button "Save" at bounding box center [450, 442] width 46 height 17
select select "***"
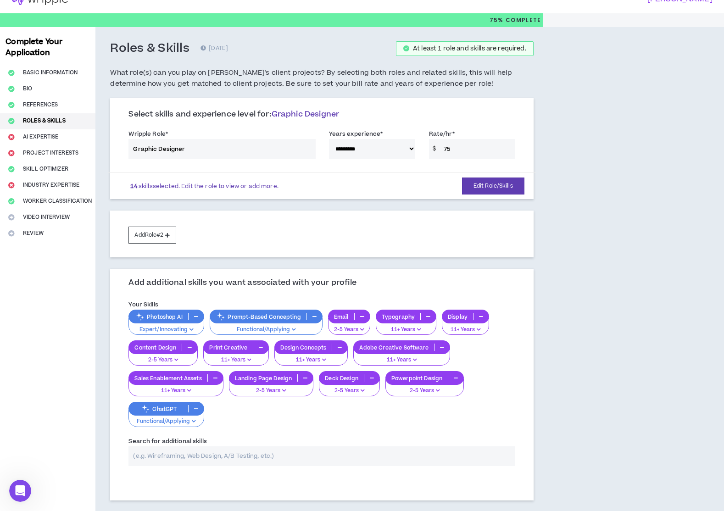
scroll to position [82, 0]
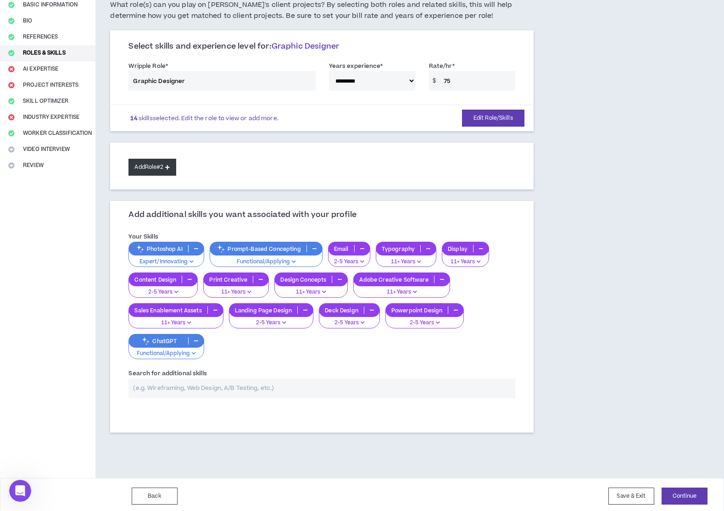
click at [168, 165] on icon at bounding box center [167, 167] width 5 height 5
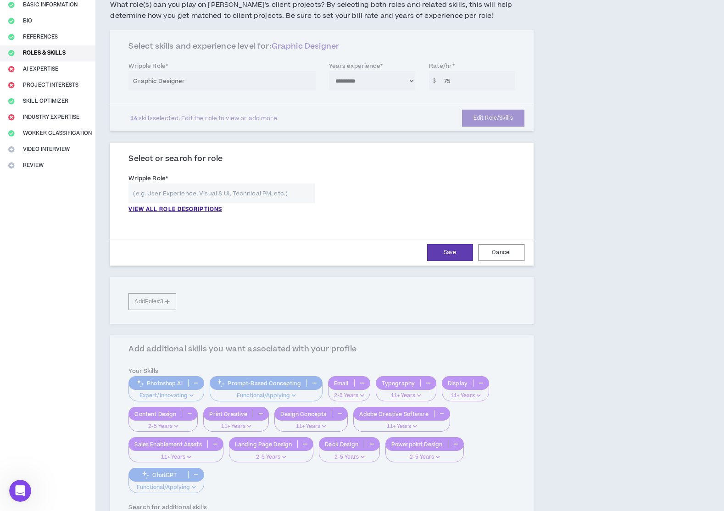
click at [231, 192] on input "text" at bounding box center [222, 194] width 186 height 20
click at [213, 206] on p "VIEW ALL ROLE DESCRIPTIONS" at bounding box center [176, 210] width 94 height 8
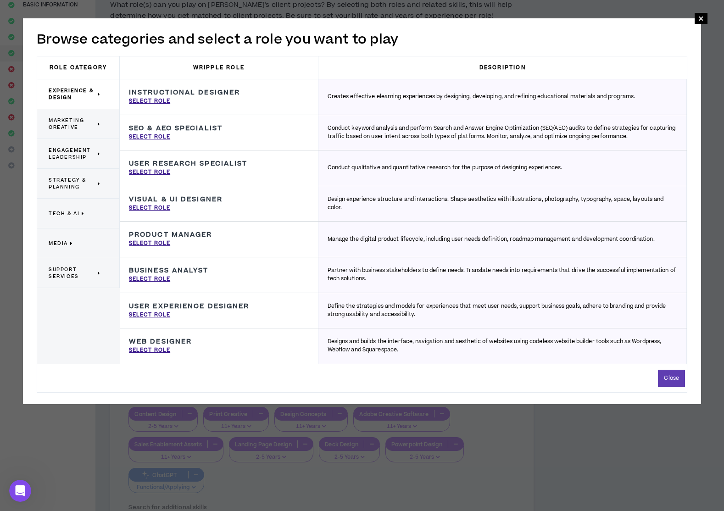
click at [74, 123] on span "Marketing Creative" at bounding box center [72, 124] width 47 height 14
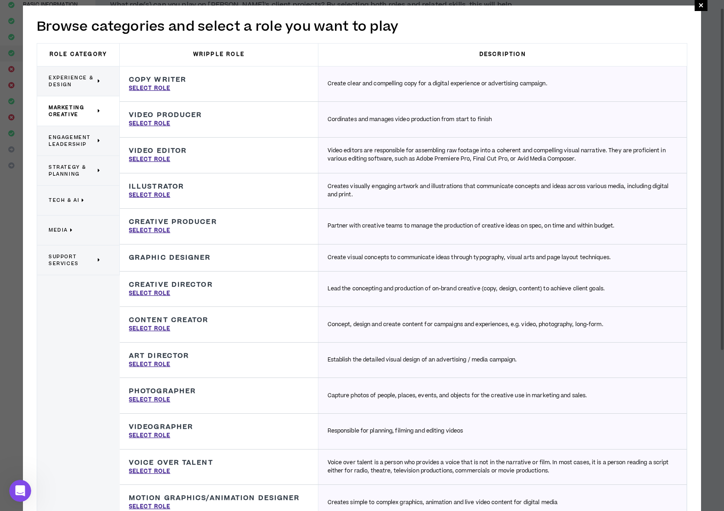
click at [83, 77] on span "Experience & Design" at bounding box center [72, 81] width 47 height 14
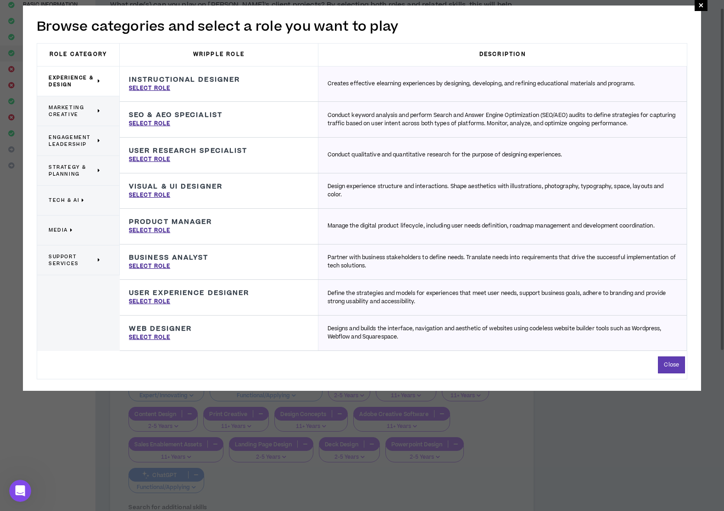
click at [92, 106] on span "Marketing Creative" at bounding box center [72, 111] width 47 height 14
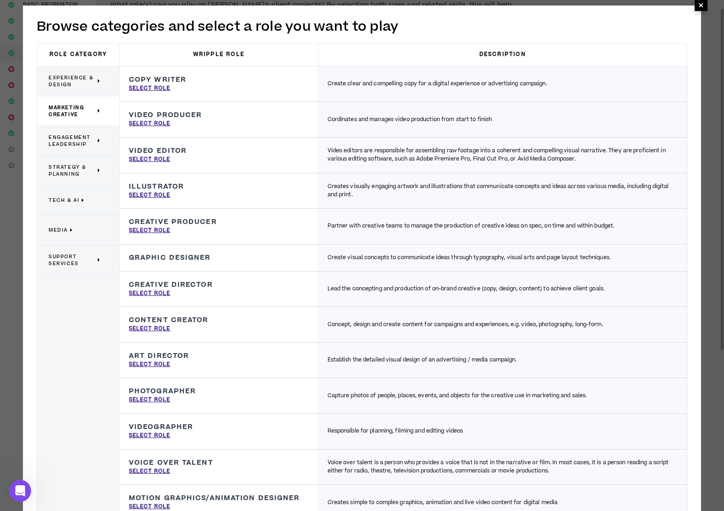
click at [700, 8] on span "×" at bounding box center [702, 5] width 6 height 11
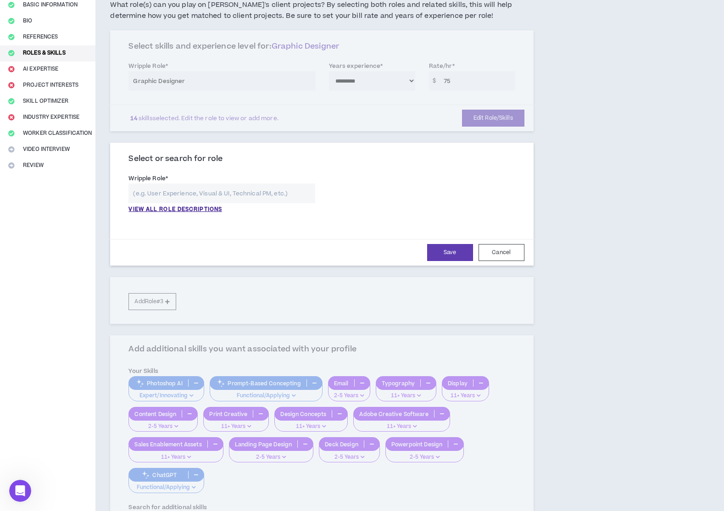
click at [220, 193] on input "text" at bounding box center [222, 194] width 186 height 20
type input "Marketing Specialist"
click at [421, 196] on div "**********" at bounding box center [322, 196] width 400 height 50
click at [217, 207] on p "VIEW ALL ROLE DESCRIPTIONS" at bounding box center [176, 210] width 94 height 8
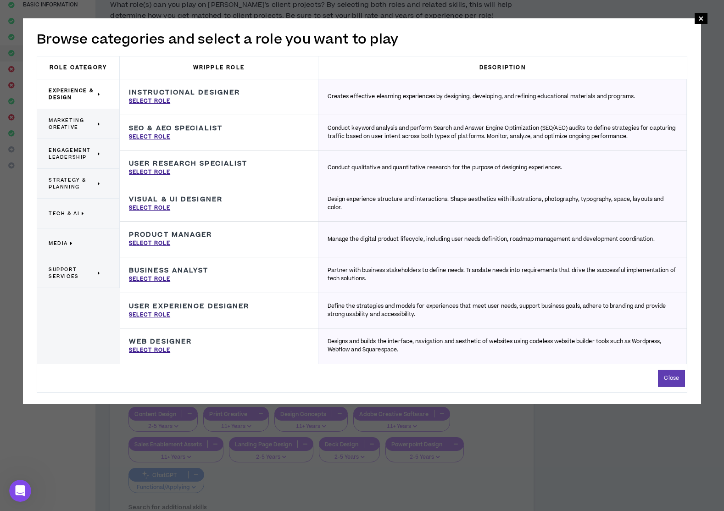
click at [75, 127] on span "Marketing Creative" at bounding box center [72, 124] width 47 height 14
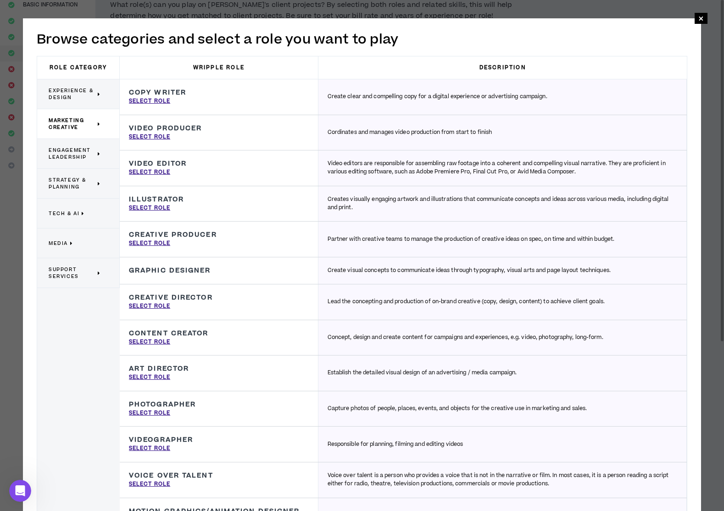
click at [70, 242] on icon at bounding box center [71, 243] width 3 height 7
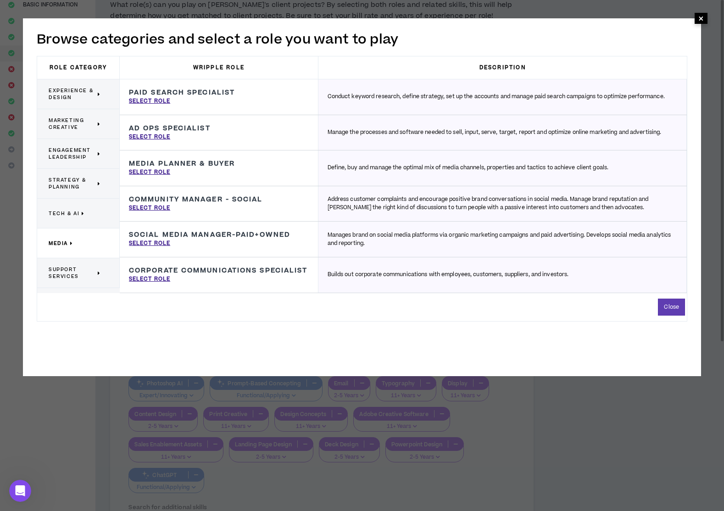
click at [699, 19] on span "×" at bounding box center [702, 18] width 6 height 11
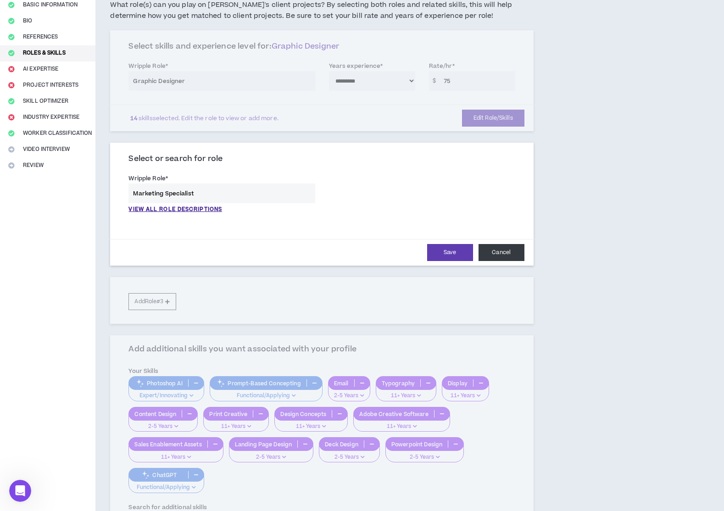
click at [505, 250] on button "Cancel" at bounding box center [502, 252] width 46 height 17
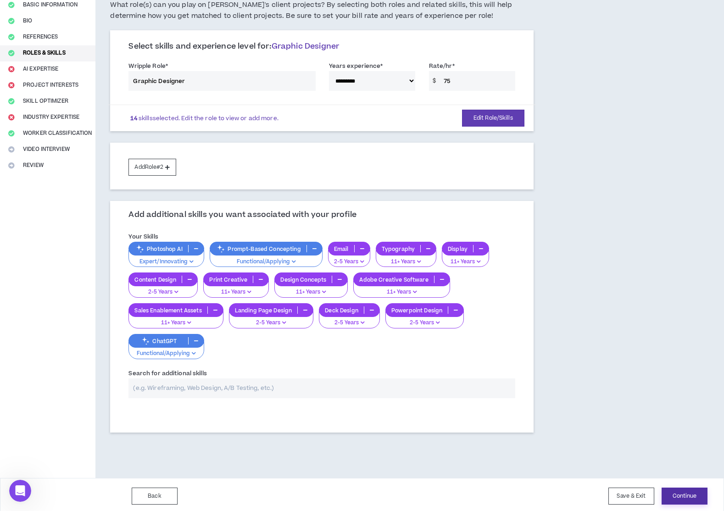
click at [688, 493] on button "Continue" at bounding box center [685, 496] width 46 height 17
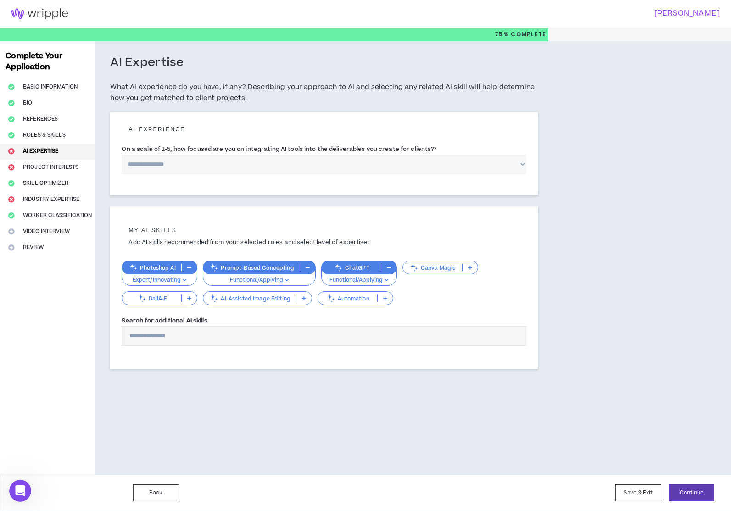
select select "*"
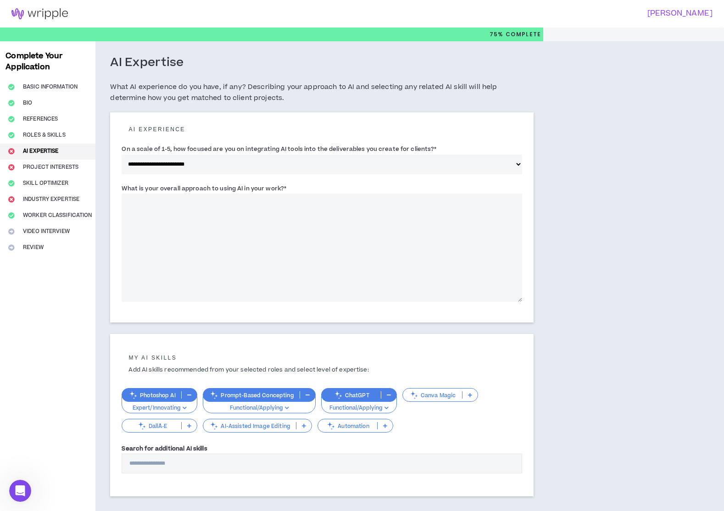
click at [242, 219] on textarea "What is your overall approach to using AI in your work? *" at bounding box center [322, 248] width 400 height 108
drag, startPoint x: 289, startPoint y: 186, endPoint x: 119, endPoint y: 181, distance: 169.9
click at [119, 181] on div "**********" at bounding box center [321, 217] width 423 height 210
copy label "What is your overall approach to using AI in your work? *"
click at [274, 207] on textarea "What is your overall approach to using AI in your work? *" at bounding box center [322, 248] width 400 height 108
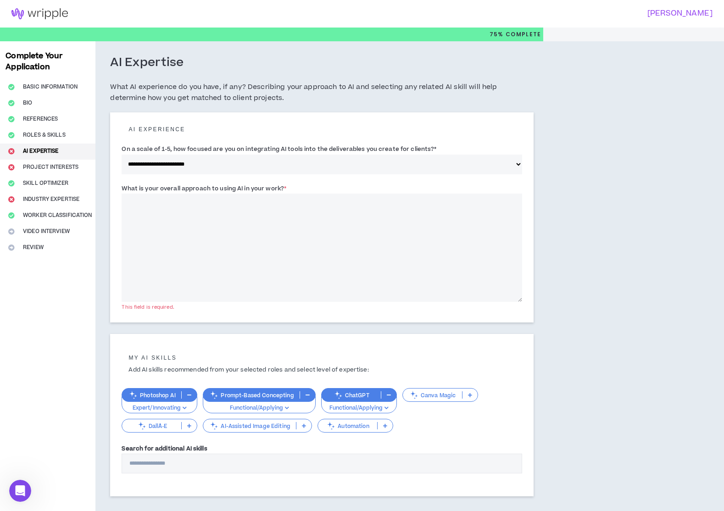
paste textarea "**********"
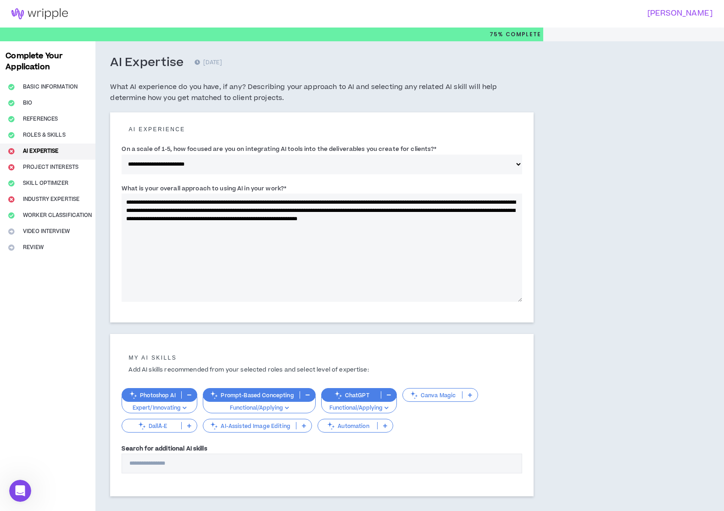
click at [223, 250] on textarea "**********" at bounding box center [322, 248] width 400 height 108
drag, startPoint x: 505, startPoint y: 207, endPoint x: 500, endPoint y: 208, distance: 4.7
click at [500, 208] on textarea "**********" at bounding box center [322, 248] width 400 height 108
click at [251, 226] on textarea "**********" at bounding box center [322, 248] width 400 height 108
click at [476, 235] on textarea "**********" at bounding box center [322, 248] width 400 height 108
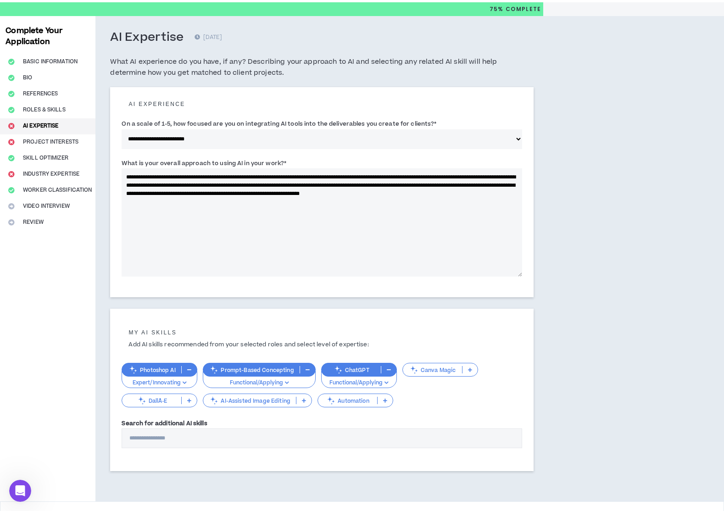
scroll to position [34, 0]
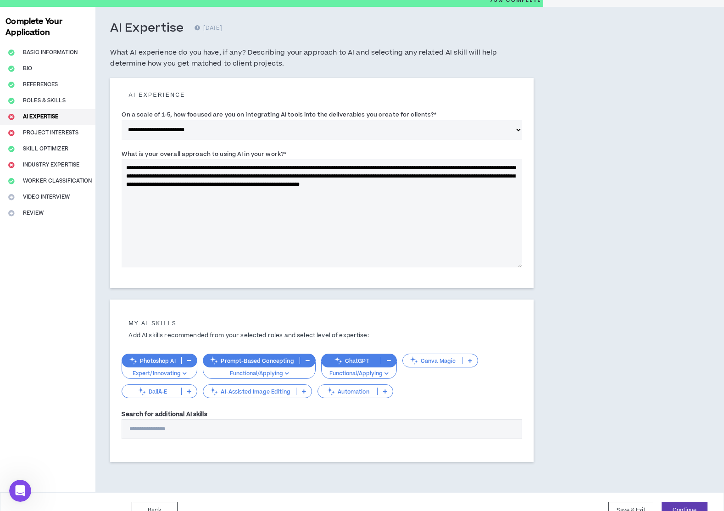
type textarea "**********"
click at [168, 430] on input "Search for additional AI skills" at bounding box center [322, 430] width 400 height 20
click at [184, 372] on icon "button" at bounding box center [185, 373] width 4 height 5
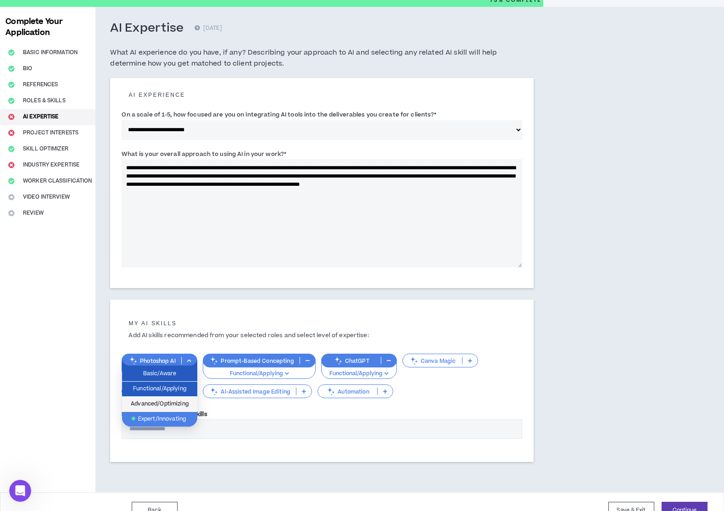
click at [180, 404] on span "Advanced/Optimizing" at bounding box center [160, 404] width 64 height 10
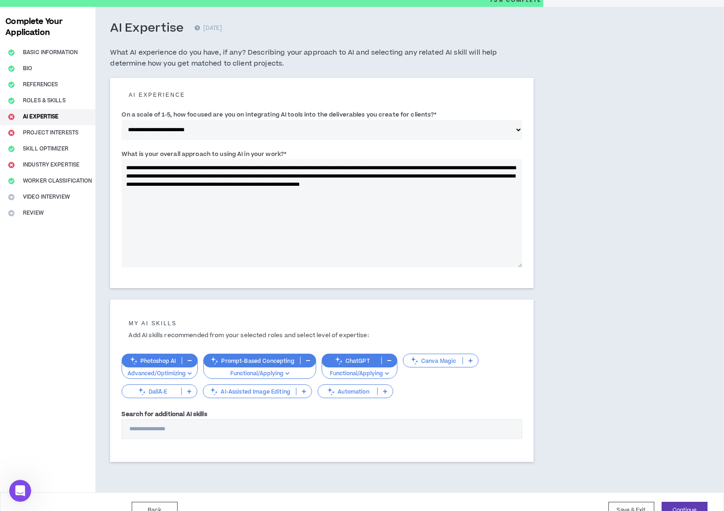
click at [178, 429] on input "Search for additional AI skills" at bounding box center [322, 430] width 400 height 20
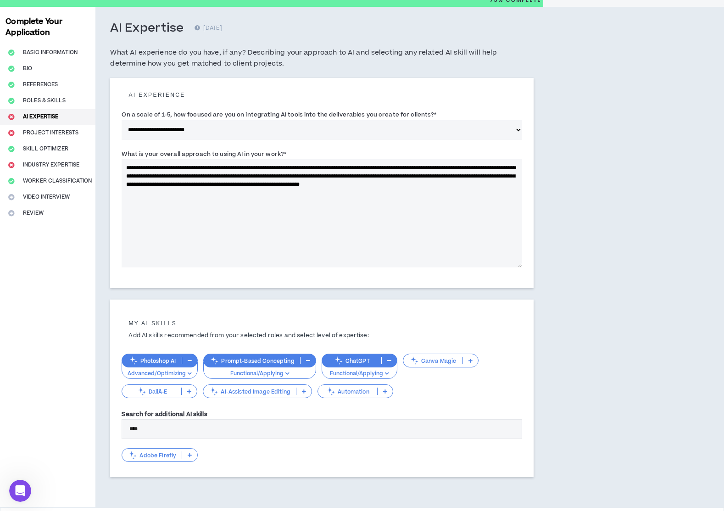
type input "****"
click at [153, 452] on p "Adobe Firefly" at bounding box center [152, 455] width 60 height 7
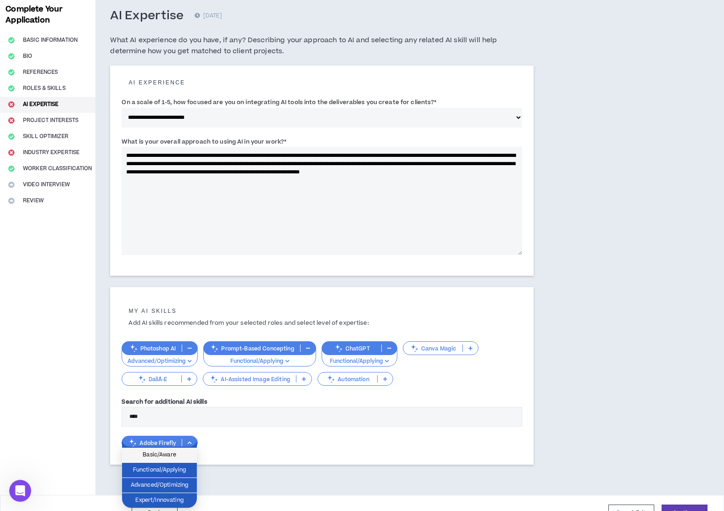
scroll to position [49, 0]
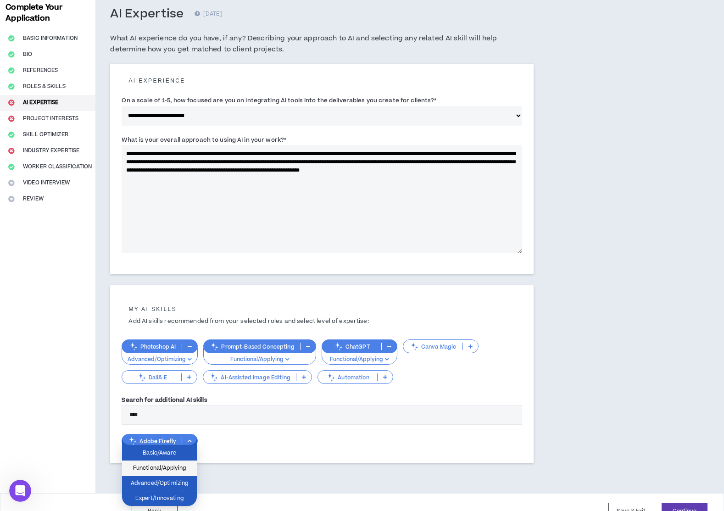
click at [158, 469] on span "Functional/Applying" at bounding box center [160, 469] width 64 height 10
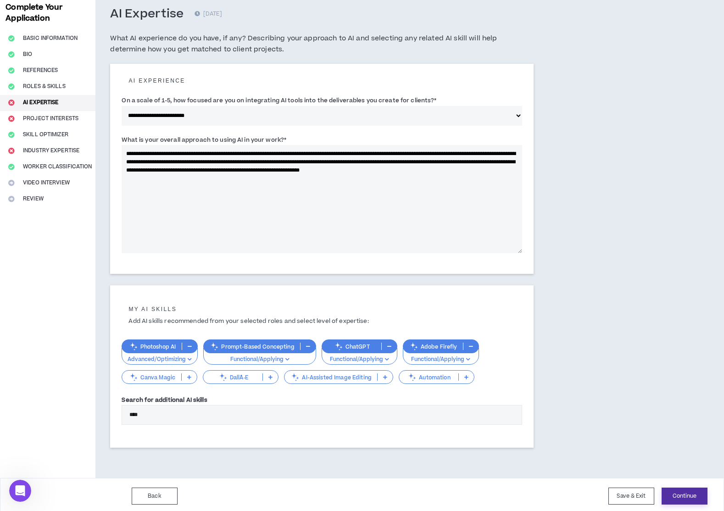
click at [683, 494] on button "Continue" at bounding box center [685, 496] width 46 height 17
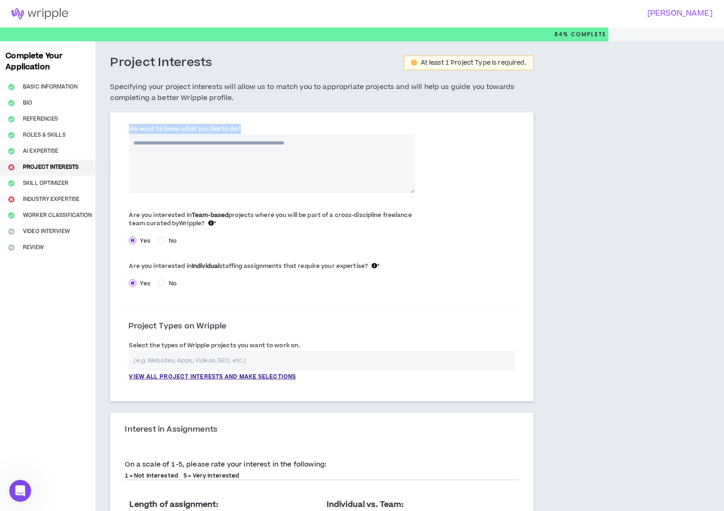
drag, startPoint x: 238, startPoint y: 127, endPoint x: 126, endPoint y: 126, distance: 112.5
click at [124, 126] on div "We want to know what you like to do: *" at bounding box center [272, 158] width 300 height 69
copy label "We want to know what you like to do:"
click at [230, 161] on textarea "We want to know what you like to do: *" at bounding box center [272, 163] width 286 height 59
paste textarea "**********"
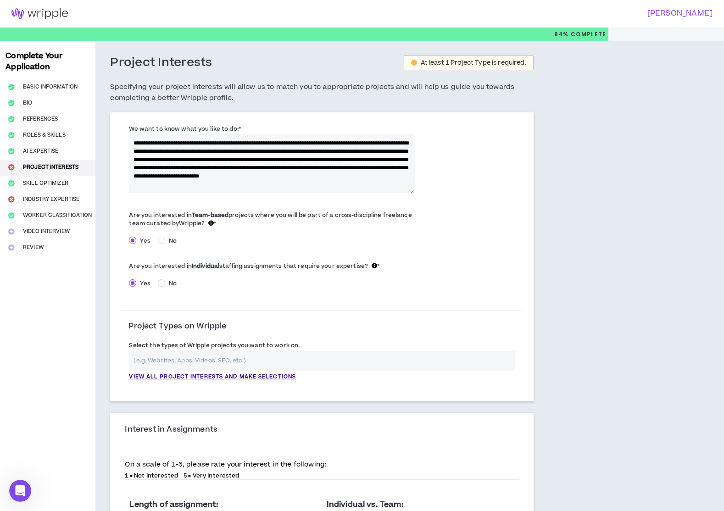
drag, startPoint x: 307, startPoint y: 149, endPoint x: 170, endPoint y: 155, distance: 136.5
click at [170, 155] on textarea "**********" at bounding box center [272, 163] width 286 height 59
type textarea "**********"
click at [477, 181] on div "**********" at bounding box center [322, 161] width 400 height 78
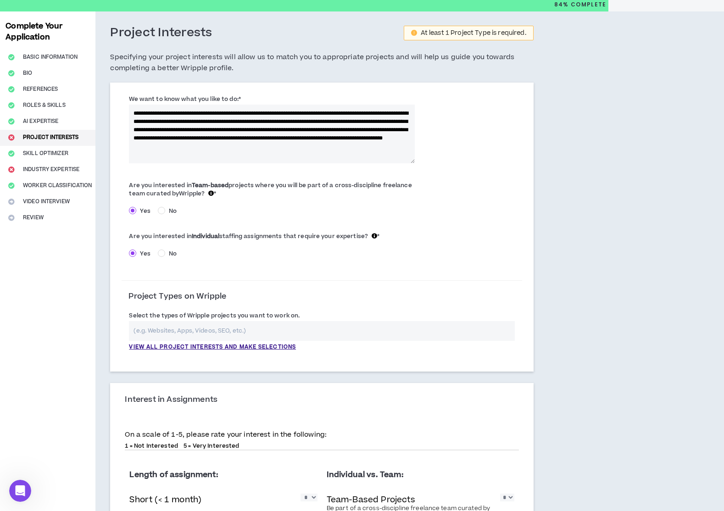
scroll to position [32, 0]
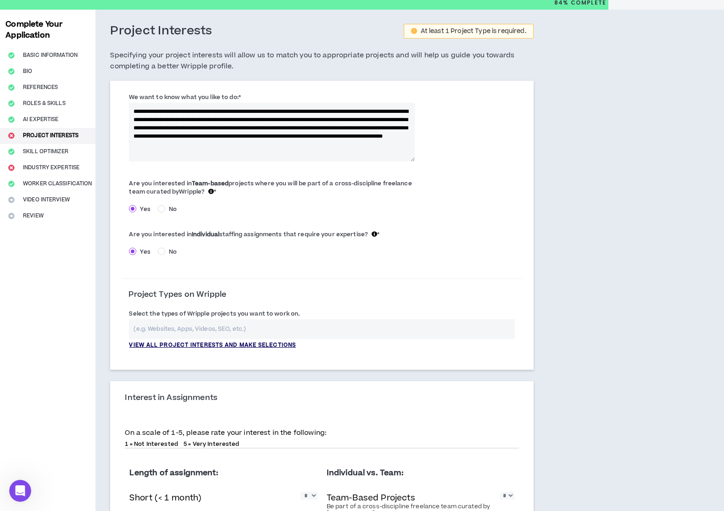
click at [234, 343] on p "View all project interests and make selections" at bounding box center [212, 346] width 167 height 8
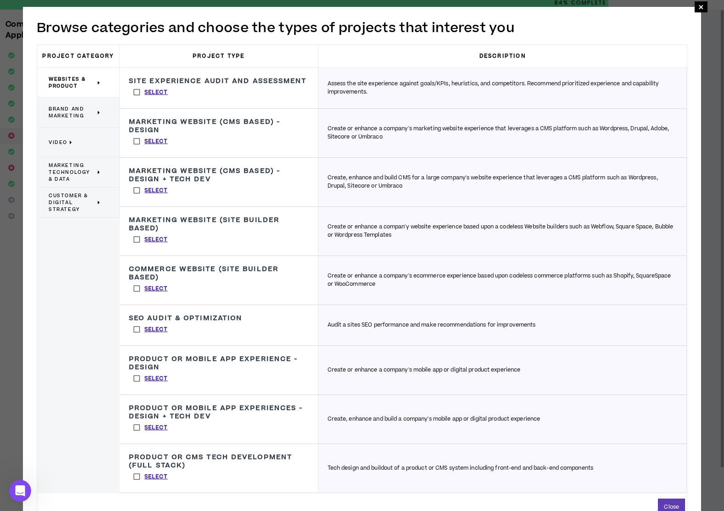
click at [138, 246] on label "Select" at bounding box center [151, 240] width 44 height 14
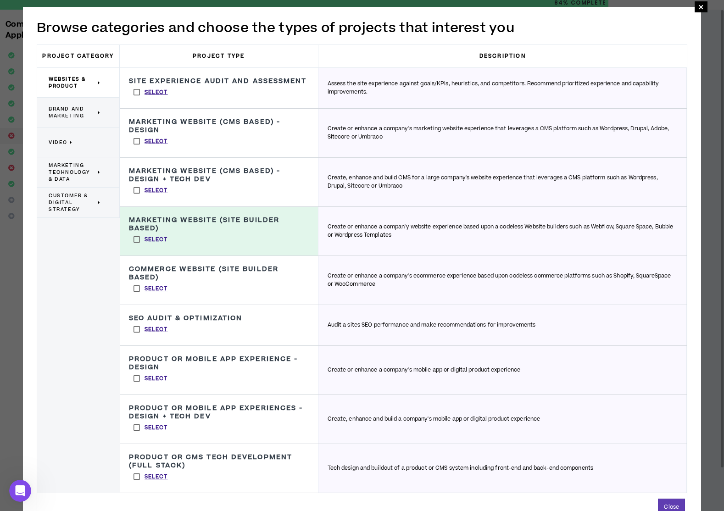
click at [139, 197] on label "Select" at bounding box center [151, 191] width 44 height 14
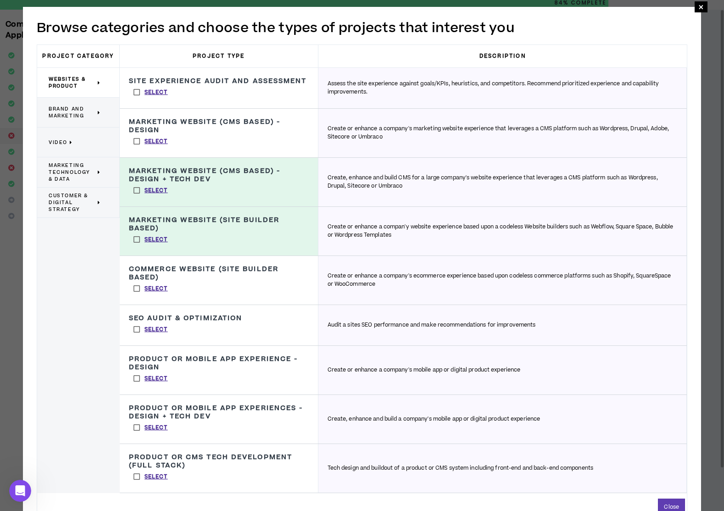
click at [137, 197] on label "Select" at bounding box center [151, 191] width 44 height 14
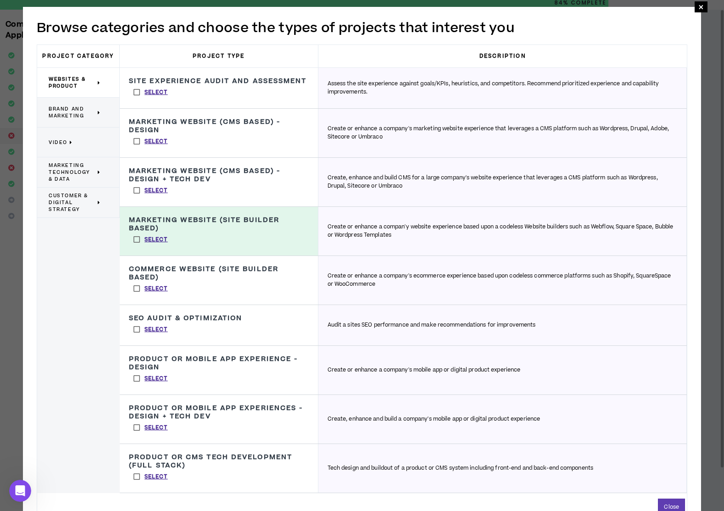
click at [136, 148] on label "Select" at bounding box center [151, 141] width 44 height 14
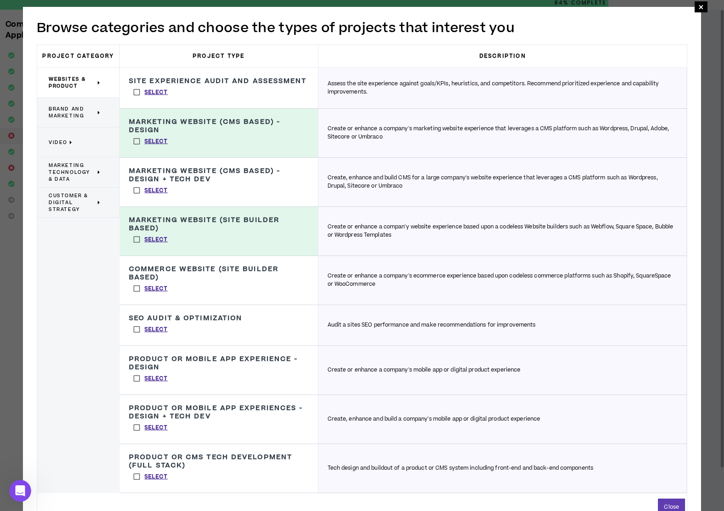
click at [72, 115] on span "Brand and Marketing" at bounding box center [72, 113] width 47 height 14
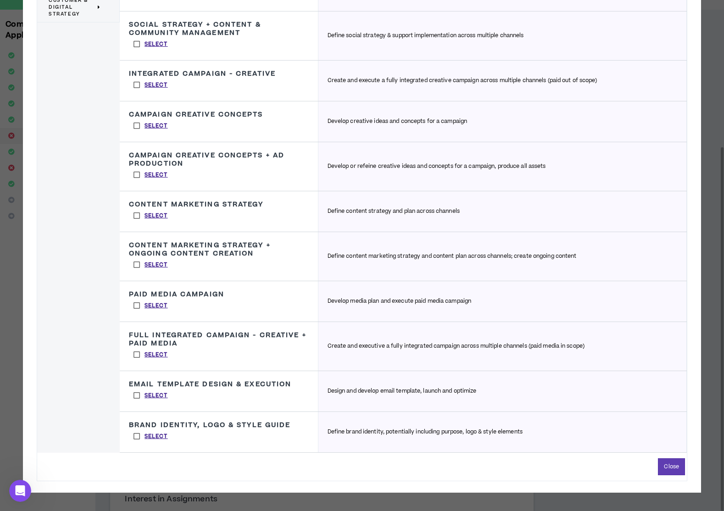
click at [136, 395] on label "Select" at bounding box center [151, 396] width 44 height 14
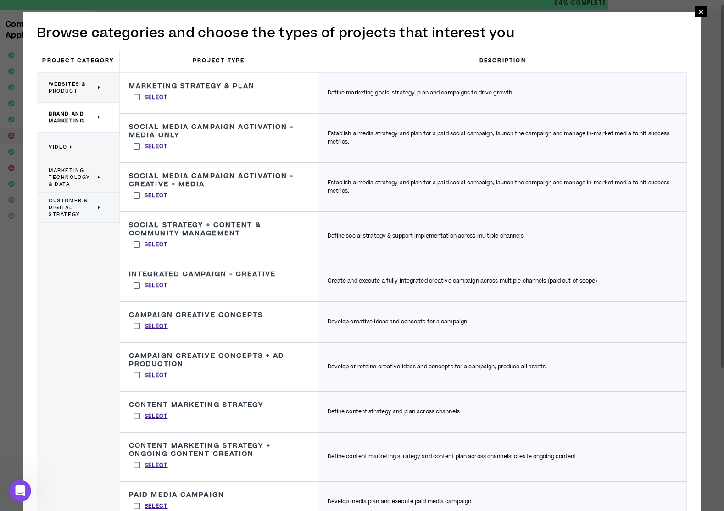
click at [135, 195] on label "Select" at bounding box center [151, 196] width 44 height 14
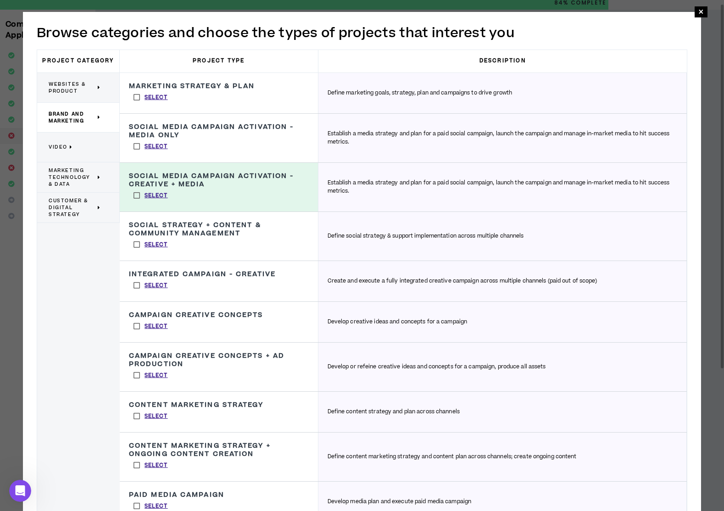
click at [71, 150] on icon at bounding box center [71, 147] width 3 height 7
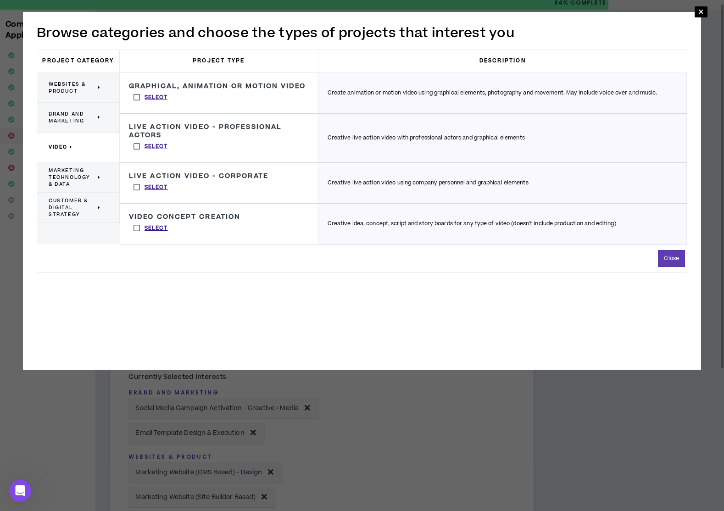
click at [86, 176] on span "Marketing Technology & Data" at bounding box center [72, 177] width 47 height 21
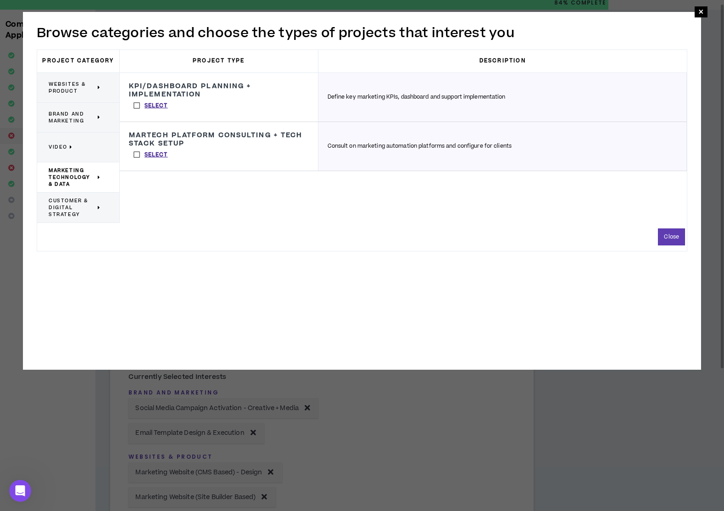
click at [67, 211] on span "Customer & Digital Strategy" at bounding box center [72, 207] width 47 height 21
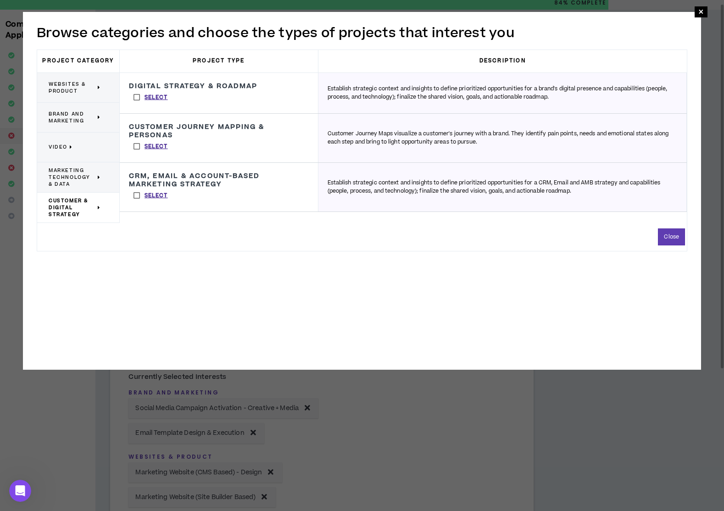
click at [73, 86] on span "Websites & Product" at bounding box center [72, 88] width 47 height 14
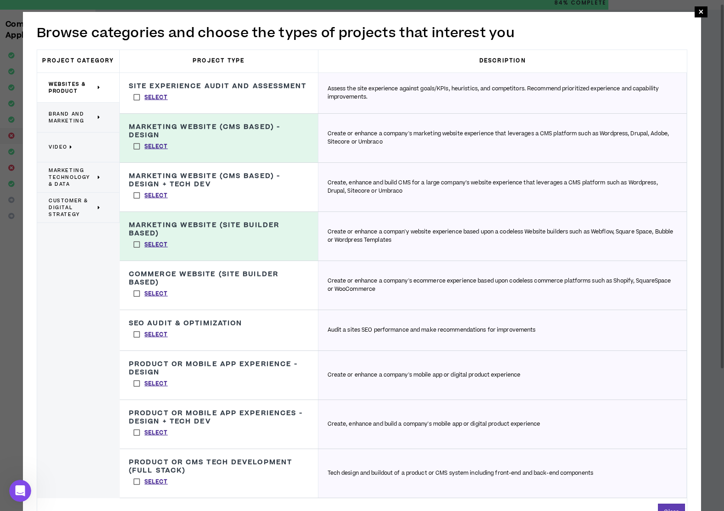
click at [77, 120] on span "Brand and Marketing" at bounding box center [72, 118] width 47 height 14
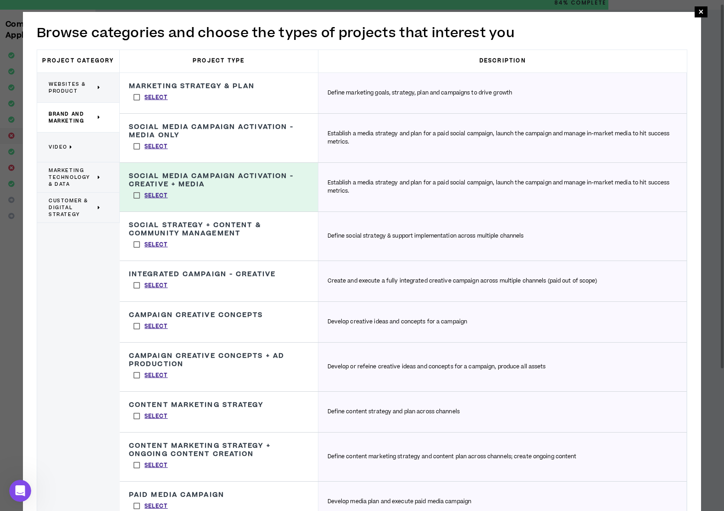
click at [138, 376] on label "Select" at bounding box center [151, 376] width 44 height 14
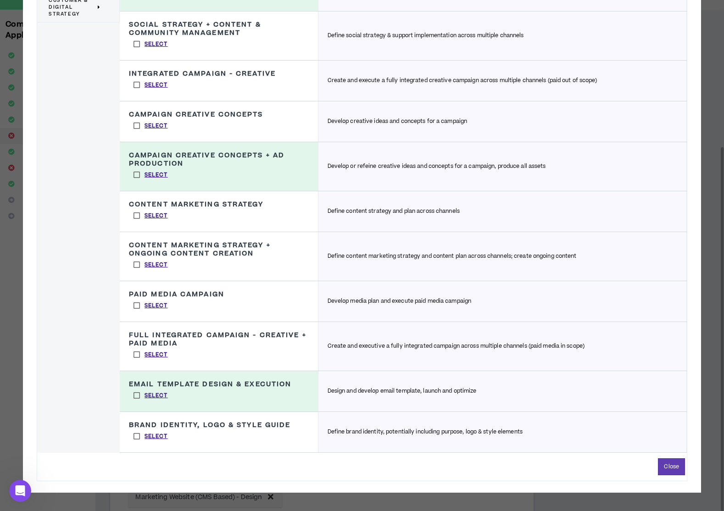
click at [136, 435] on label "Select" at bounding box center [151, 437] width 44 height 14
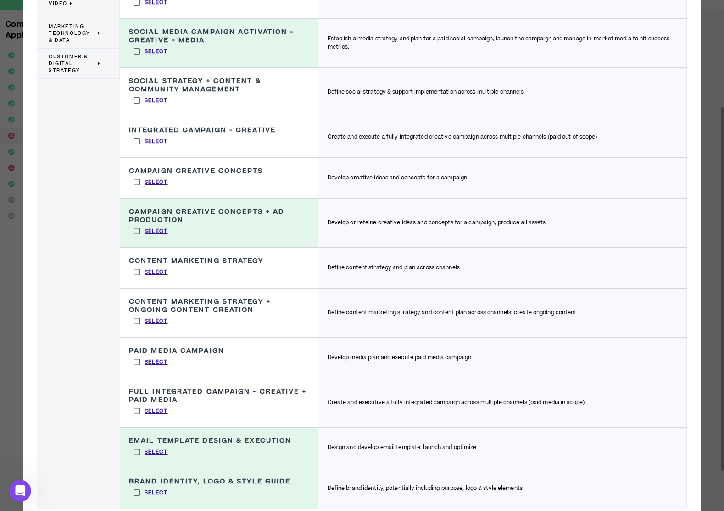
click at [137, 101] on label "Select" at bounding box center [151, 101] width 44 height 14
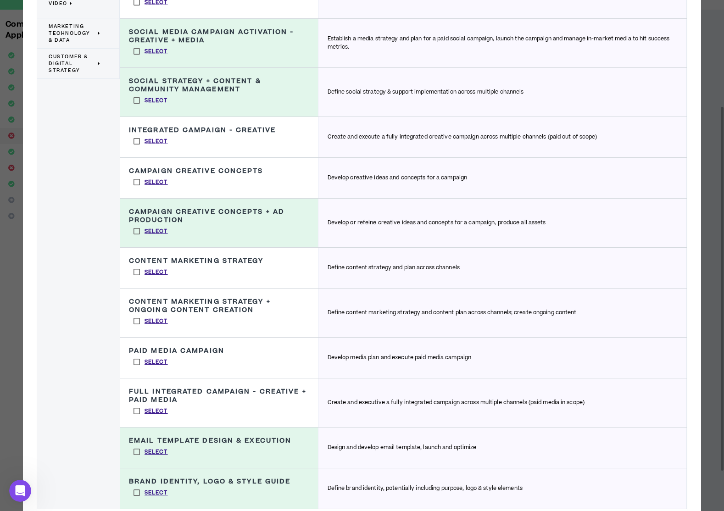
drag, startPoint x: 140, startPoint y: 140, endPoint x: 141, endPoint y: 146, distance: 5.8
click at [140, 140] on label "Select" at bounding box center [151, 141] width 44 height 14
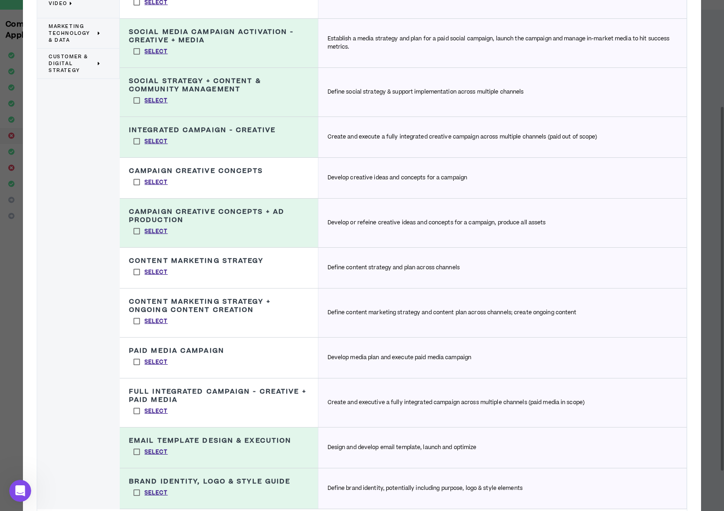
click at [138, 182] on label "Select" at bounding box center [151, 182] width 44 height 14
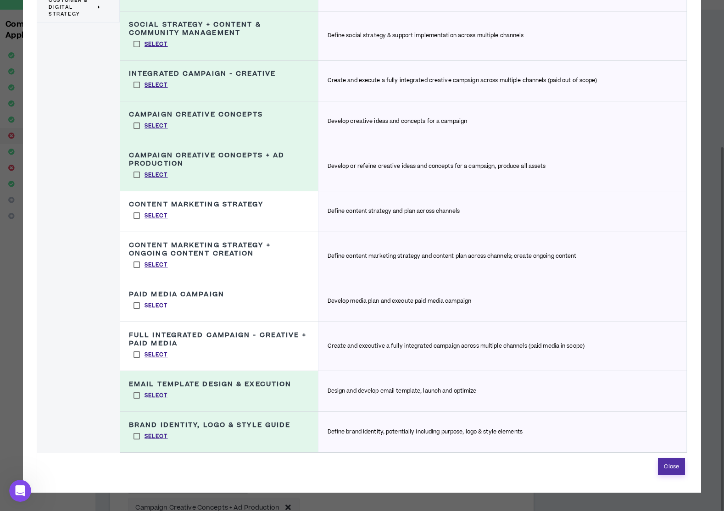
click at [676, 471] on button "Close" at bounding box center [671, 467] width 27 height 17
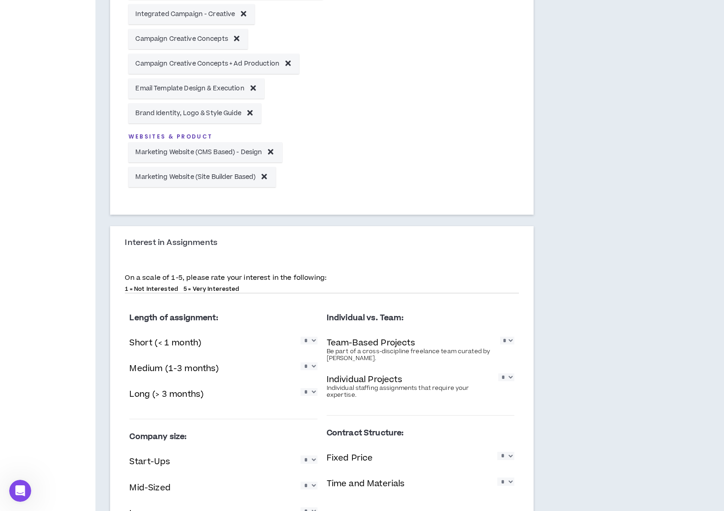
scroll to position [483, 0]
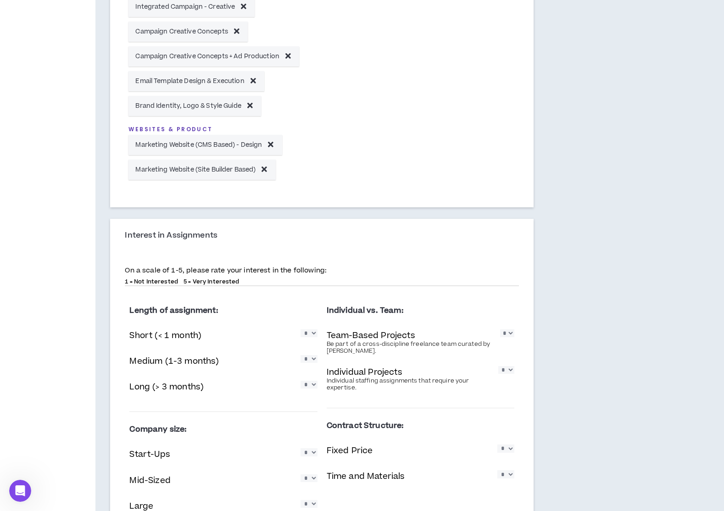
select select "*"
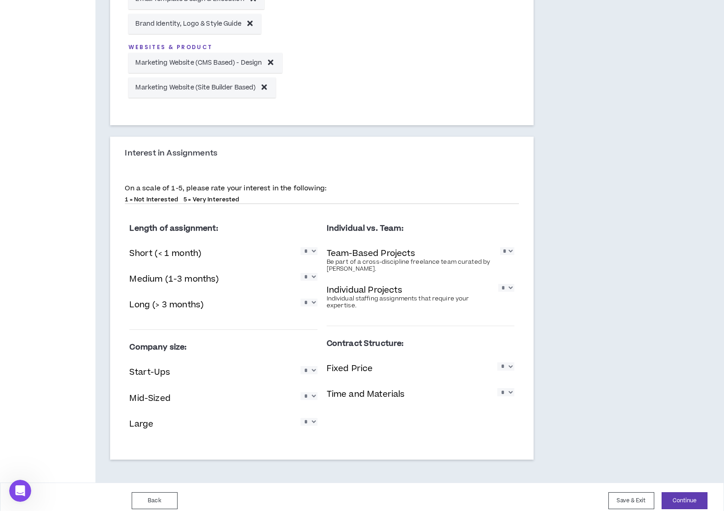
scroll to position [549, 0]
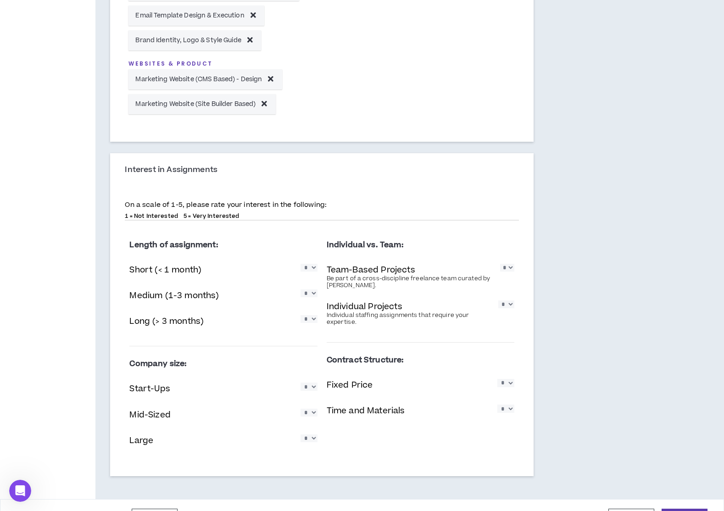
select select "*"
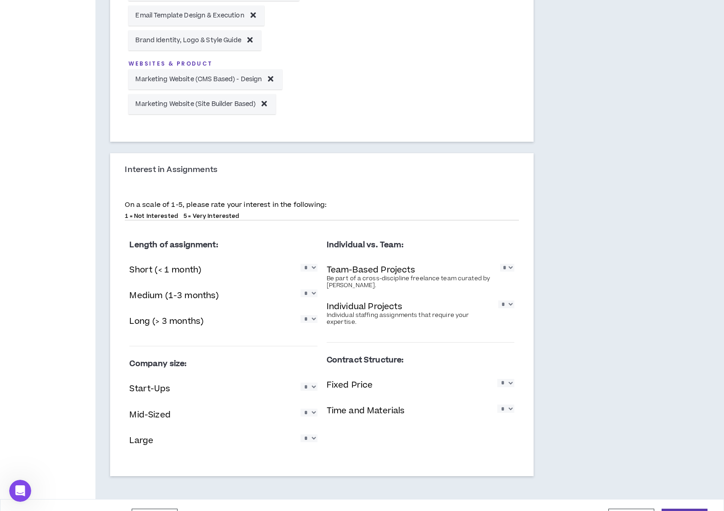
scroll to position [570, 0]
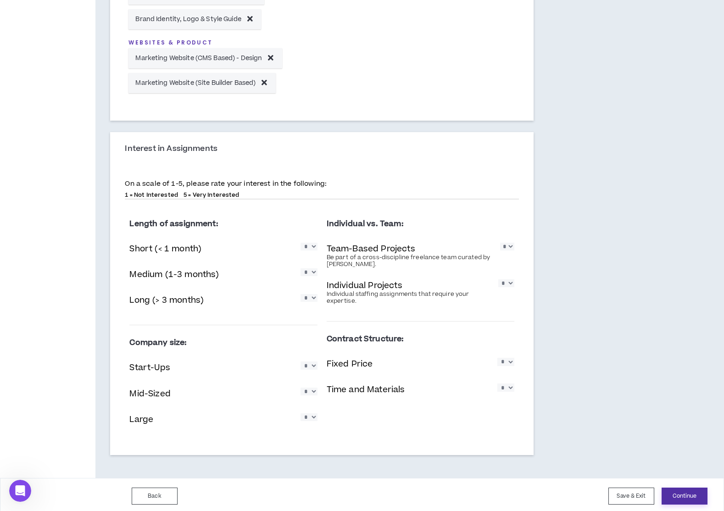
click at [689, 488] on button "Continue" at bounding box center [685, 496] width 46 height 17
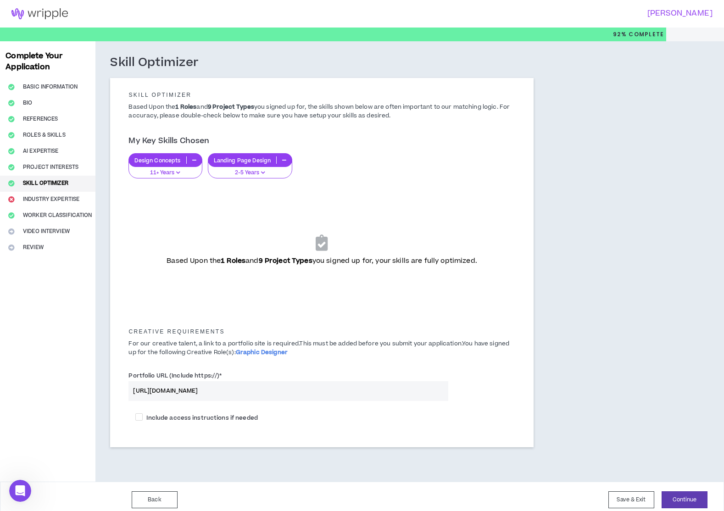
click at [207, 215] on div "Based Upon the 1 Roles and 9 Project Types you signed up for, your skills are f…" at bounding box center [322, 250] width 372 height 115
click at [695, 495] on button "Continue" at bounding box center [685, 500] width 46 height 17
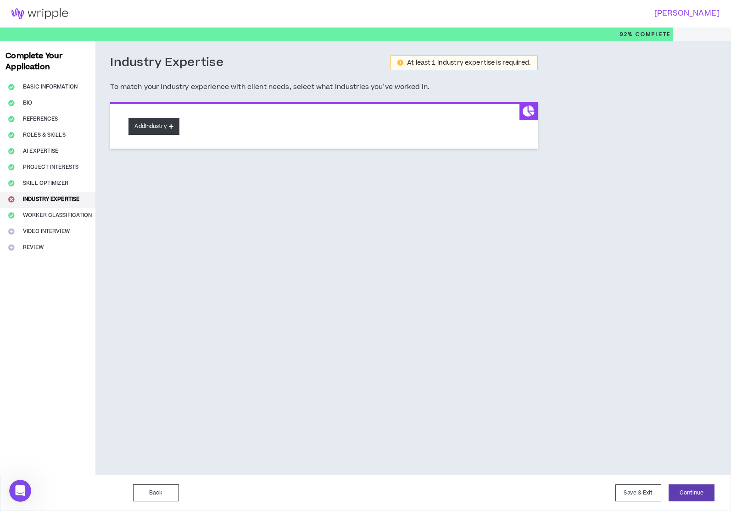
click at [170, 128] on button "Add Industry" at bounding box center [154, 126] width 50 height 17
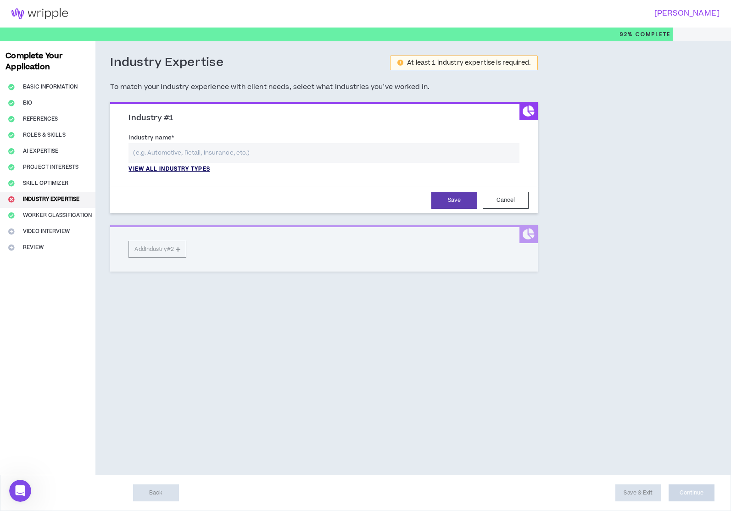
click at [210, 166] on p "View all industry types" at bounding box center [169, 169] width 81 height 8
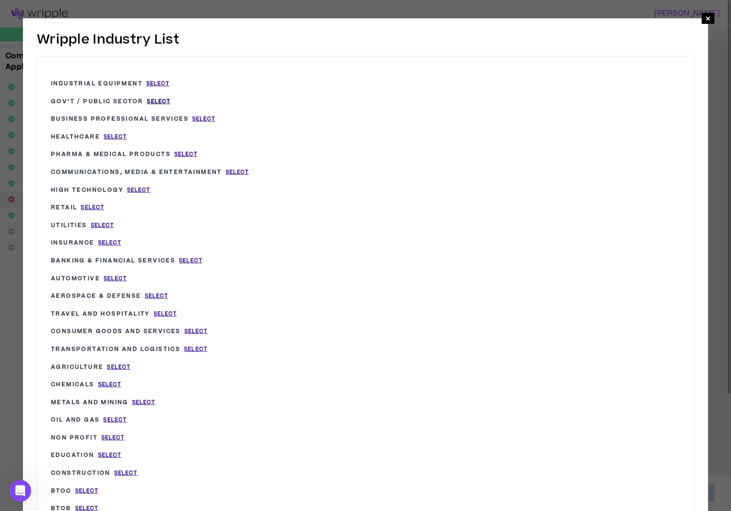
click at [168, 101] on span "Select" at bounding box center [158, 102] width 23 height 8
type input "Gov’t / Public Sector"
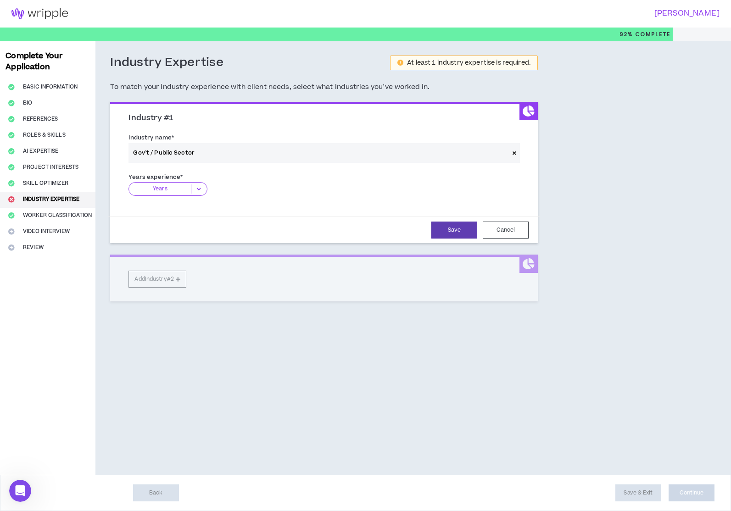
click at [202, 188] on icon at bounding box center [198, 189] width 15 height 9
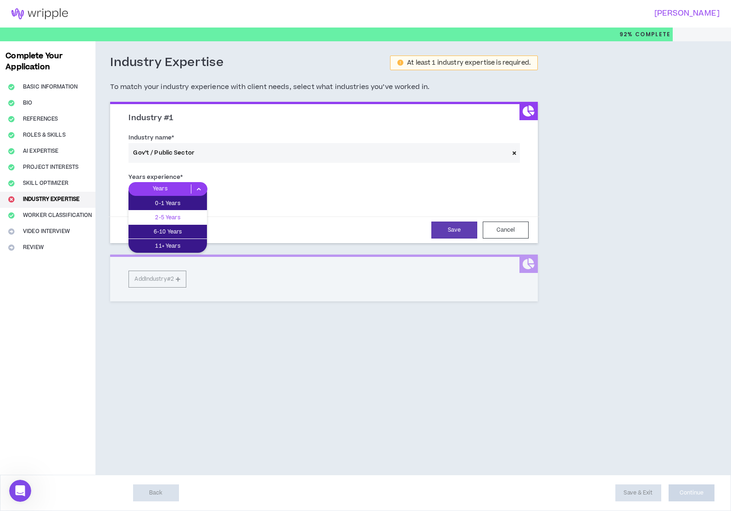
click at [200, 217] on p "2-5 Years" at bounding box center [168, 218] width 78 height 10
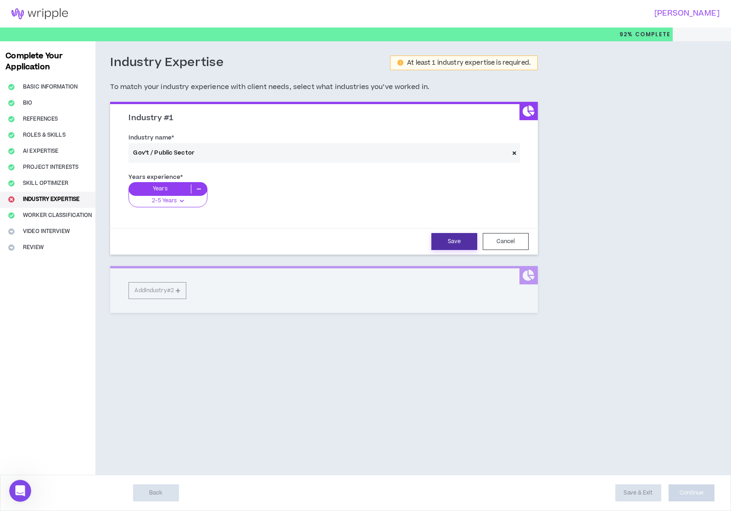
click at [445, 238] on button "Save" at bounding box center [454, 241] width 46 height 17
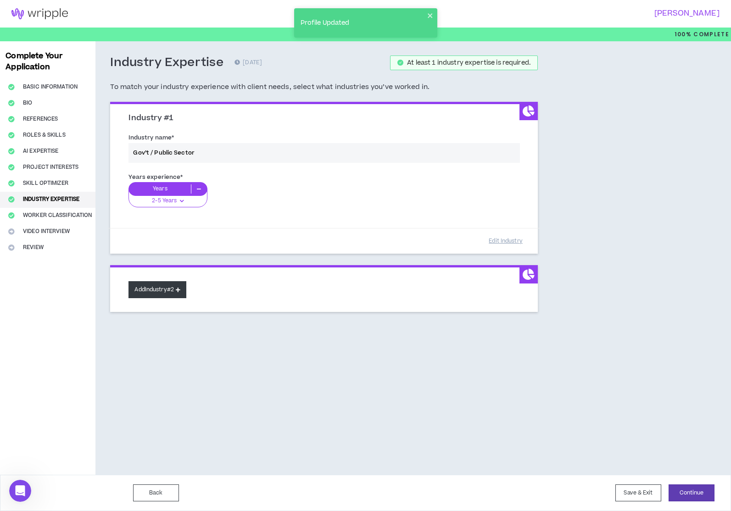
click at [180, 288] on icon at bounding box center [178, 289] width 5 height 5
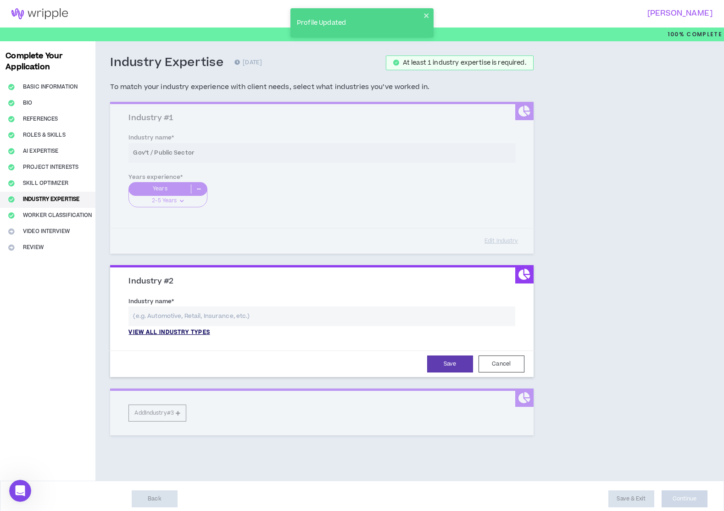
click at [204, 329] on p "View all industry types" at bounding box center [169, 333] width 81 height 8
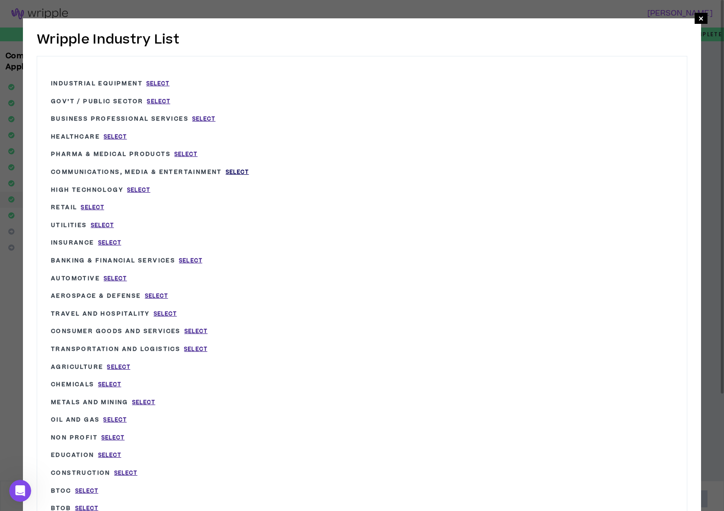
click at [249, 171] on span "Select" at bounding box center [237, 172] width 23 height 8
type input "Communications, Media & Entertainment"
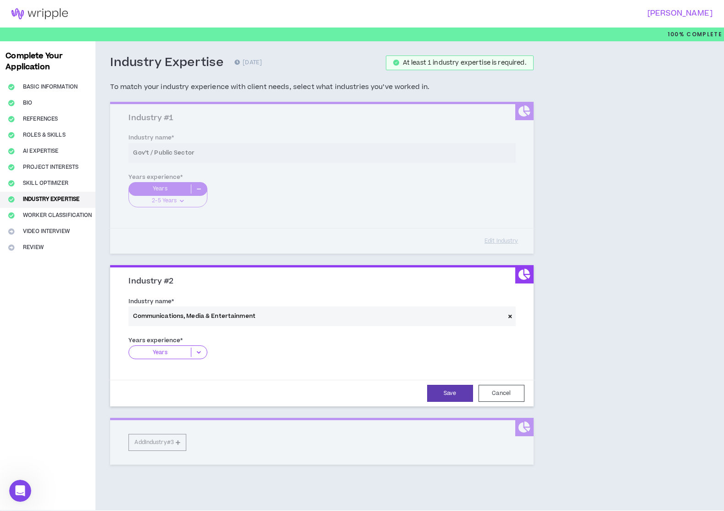
click at [198, 348] on icon at bounding box center [198, 352] width 15 height 9
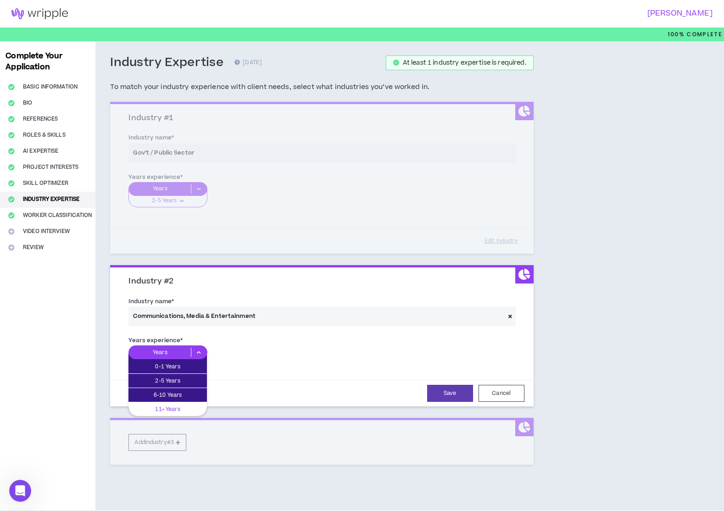
click at [194, 404] on p "11+ Years" at bounding box center [168, 409] width 78 height 10
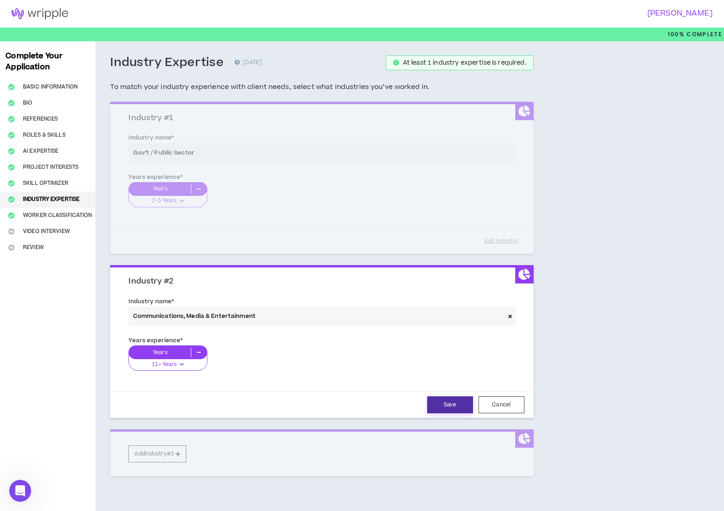
click at [461, 401] on button "Save" at bounding box center [450, 405] width 46 height 17
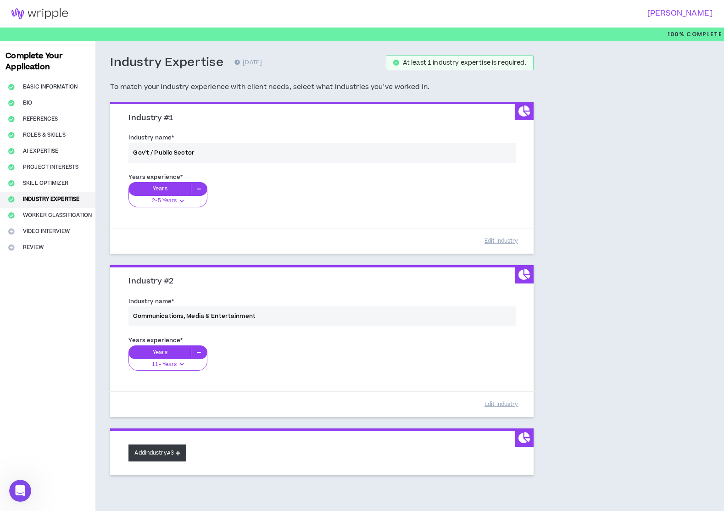
click at [180, 451] on icon at bounding box center [178, 453] width 5 height 5
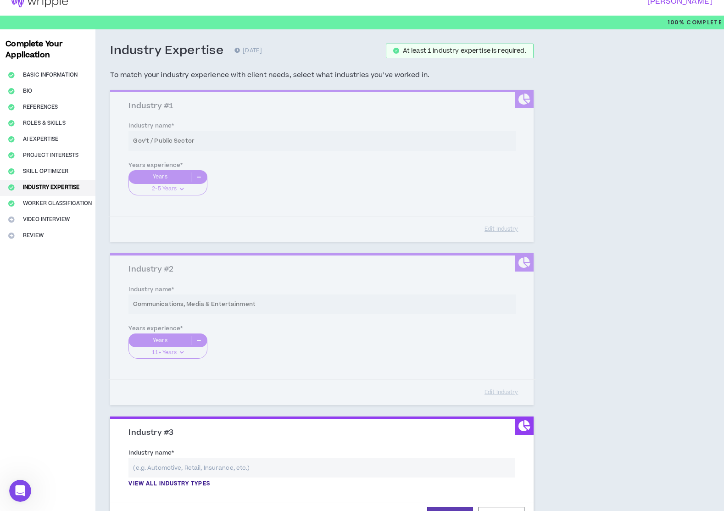
scroll to position [38, 0]
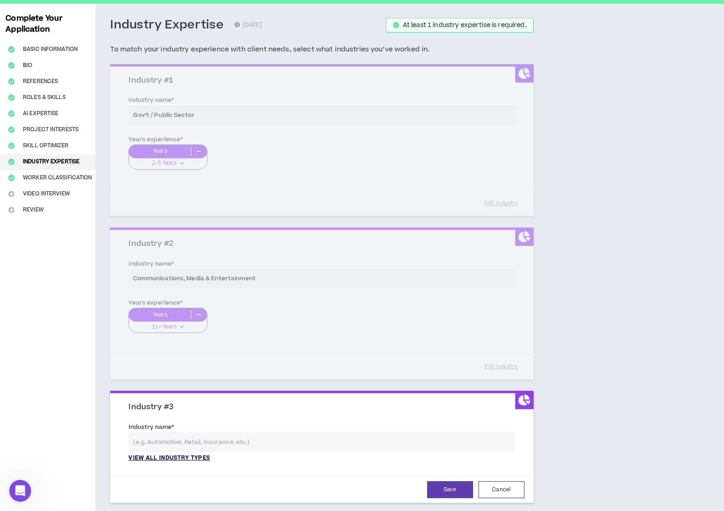
click at [201, 454] on p "View all industry types" at bounding box center [169, 458] width 81 height 8
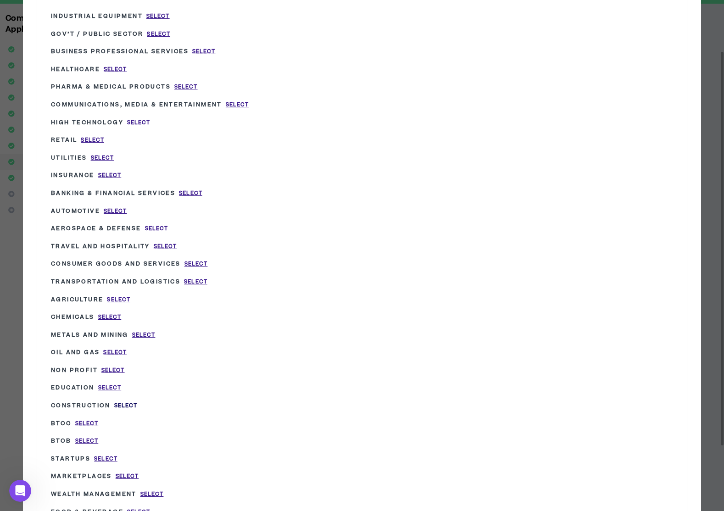
click at [134, 402] on span "Select" at bounding box center [125, 406] width 23 height 8
type input "Construction"
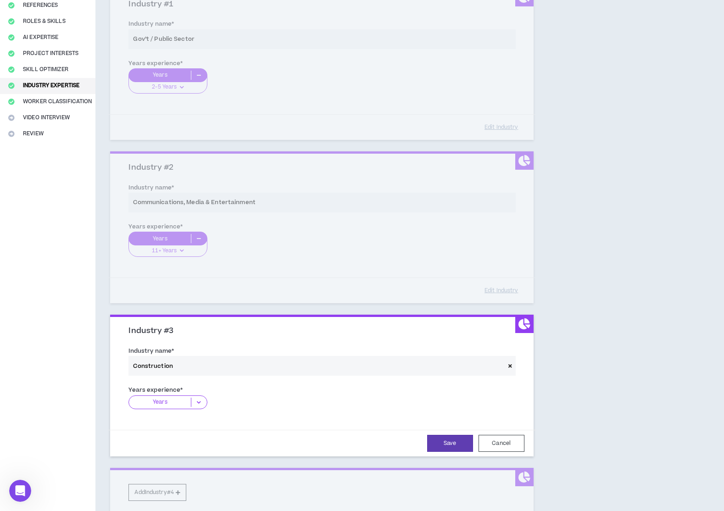
scroll to position [194, 0]
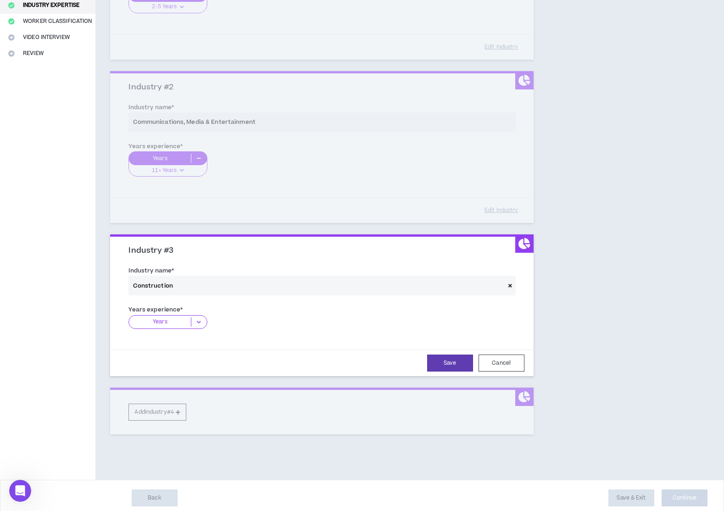
click at [196, 318] on icon at bounding box center [198, 322] width 15 height 9
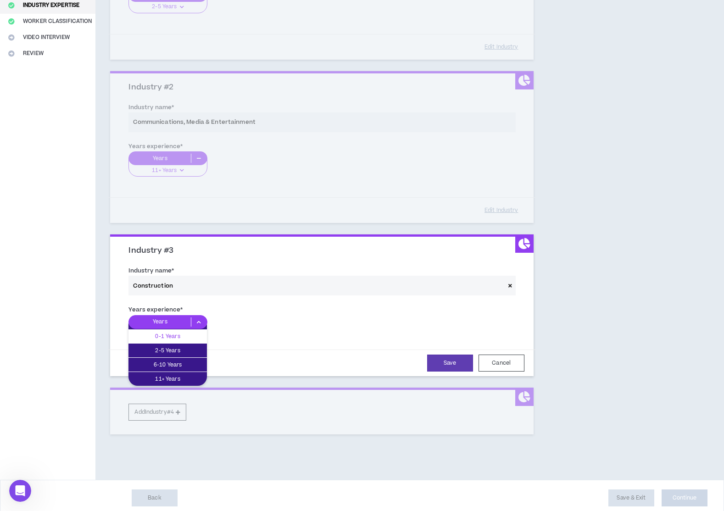
click at [196, 333] on p "0-1 Years" at bounding box center [168, 336] width 78 height 10
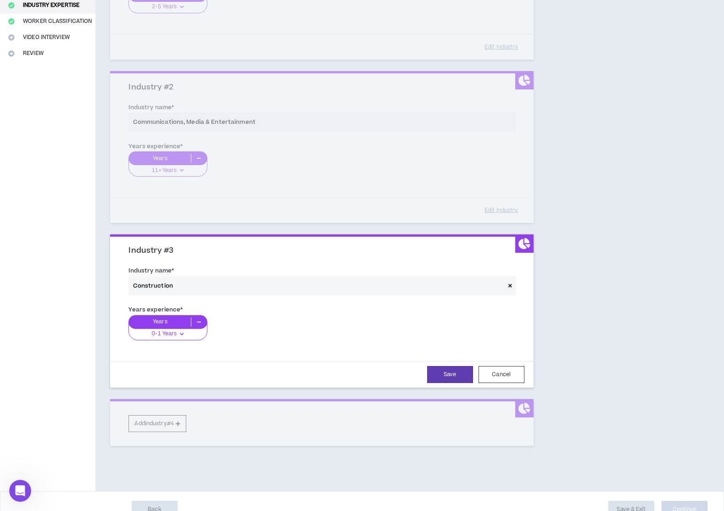
click at [445, 363] on div "Save Cancel" at bounding box center [322, 374] width 428 height 27
click at [450, 375] on button "Save" at bounding box center [450, 374] width 46 height 17
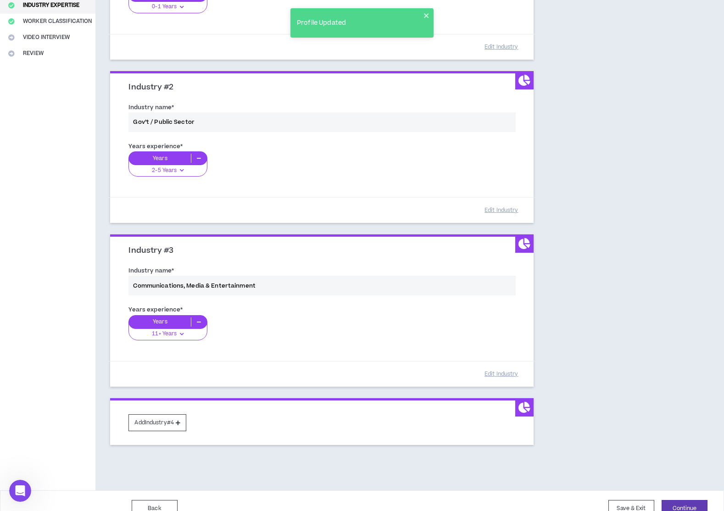
scroll to position [207, 0]
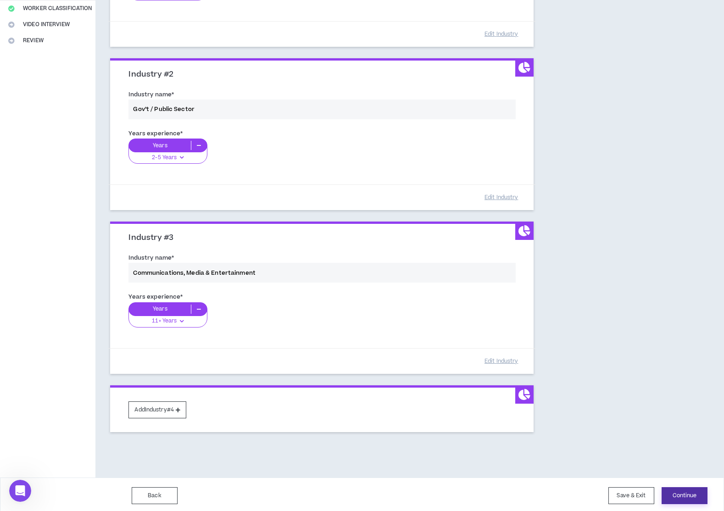
click at [700, 494] on button "Continue" at bounding box center [685, 495] width 46 height 17
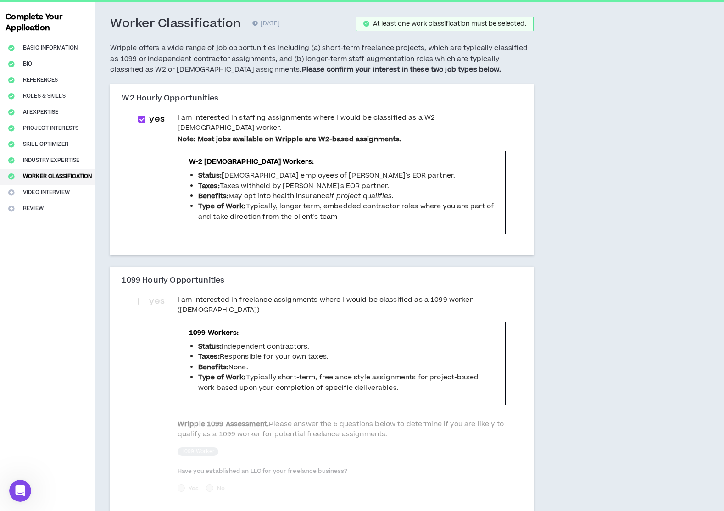
scroll to position [60, 0]
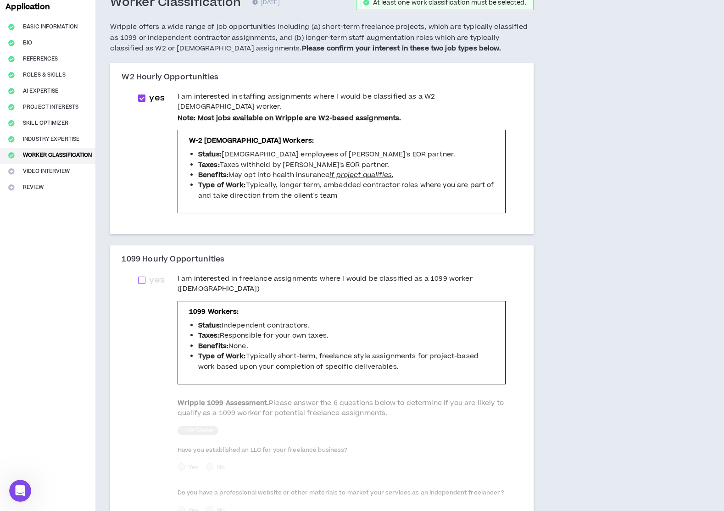
click at [145, 277] on span at bounding box center [141, 280] width 7 height 7
checkbox input "****"
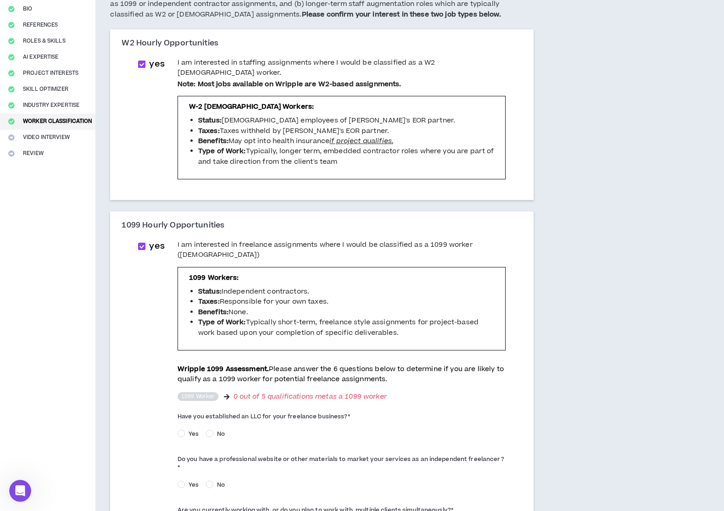
scroll to position [114, 0]
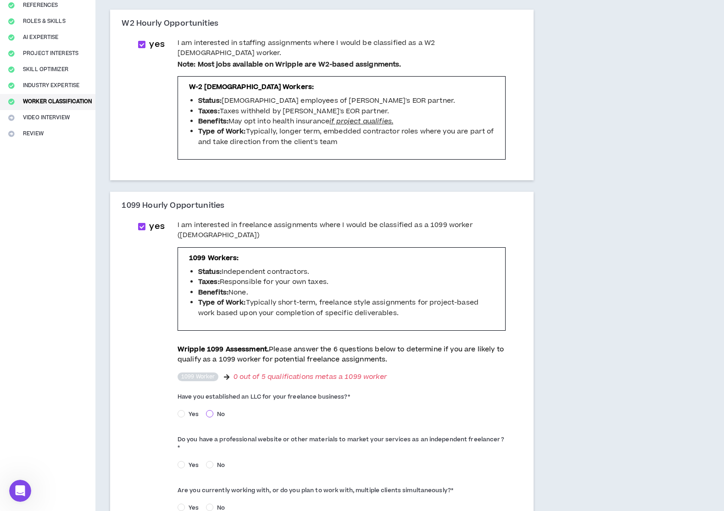
click at [213, 410] on span at bounding box center [209, 413] width 7 height 7
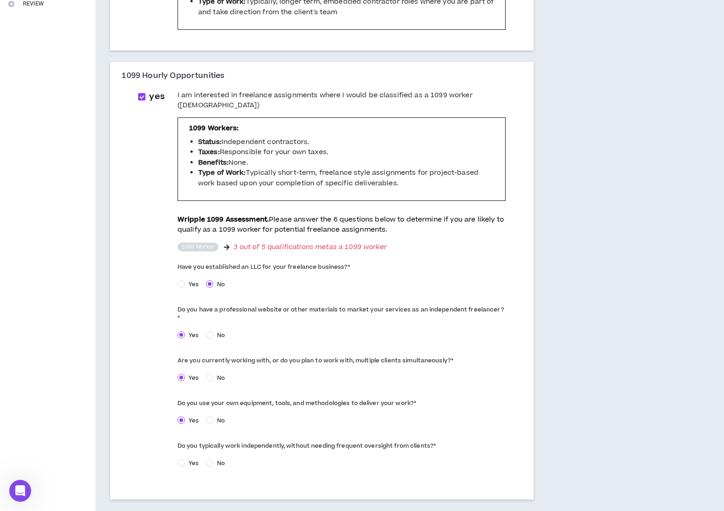
scroll to position [256, 0]
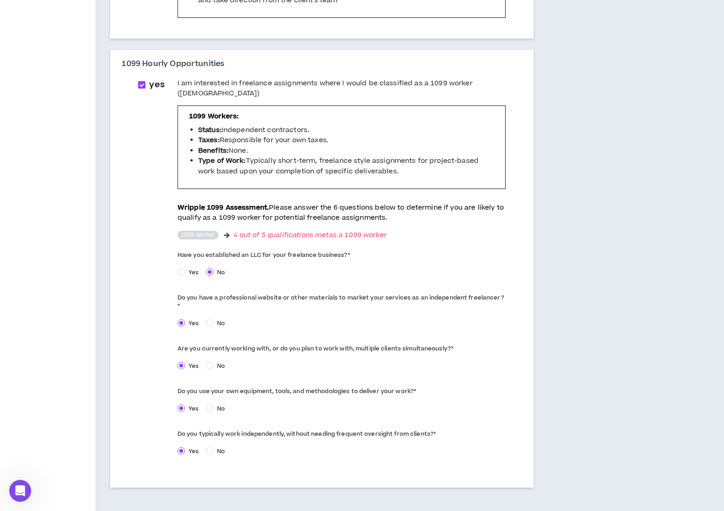
click at [213, 231] on sup "1099 Worker" at bounding box center [198, 235] width 41 height 9
click at [230, 232] on icon at bounding box center [227, 235] width 6 height 6
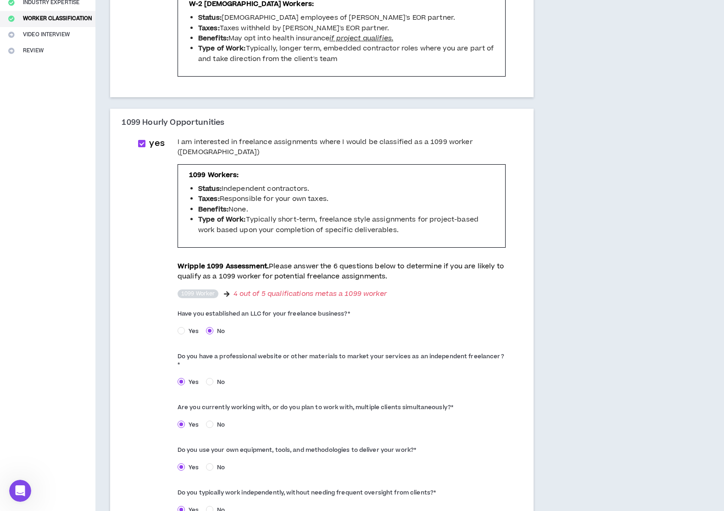
scroll to position [280, 0]
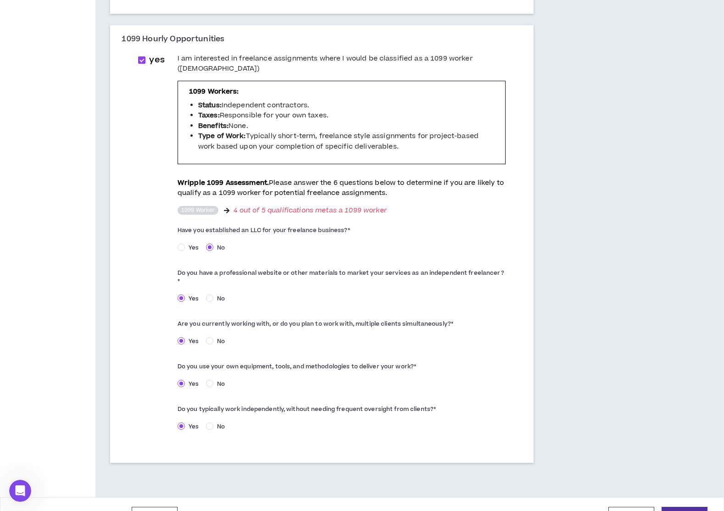
click at [680, 507] on button "Continue" at bounding box center [685, 515] width 46 height 17
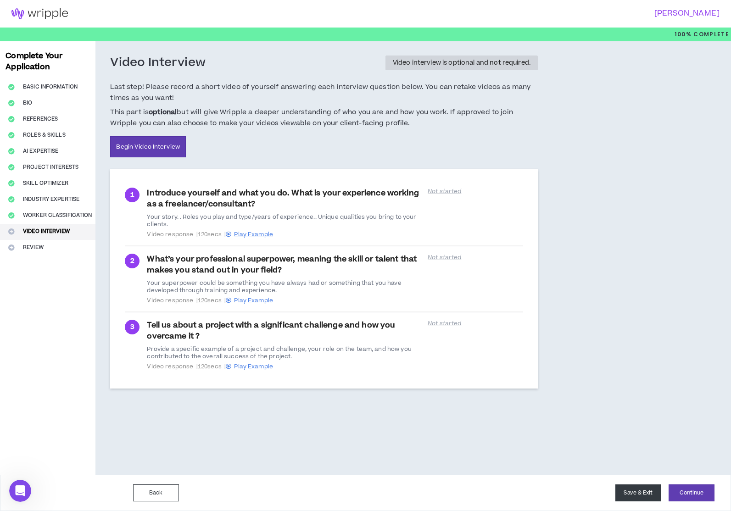
click at [627, 493] on button "Save & Exit" at bounding box center [639, 493] width 46 height 17
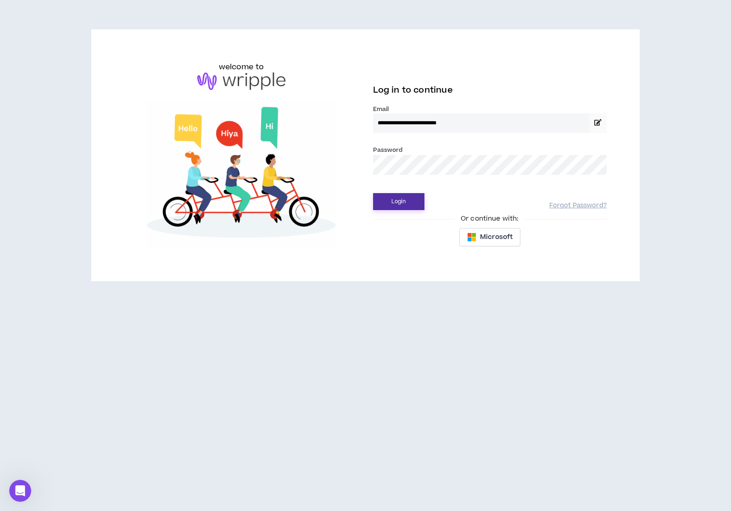
click at [416, 200] on button "Login" at bounding box center [398, 201] width 51 height 17
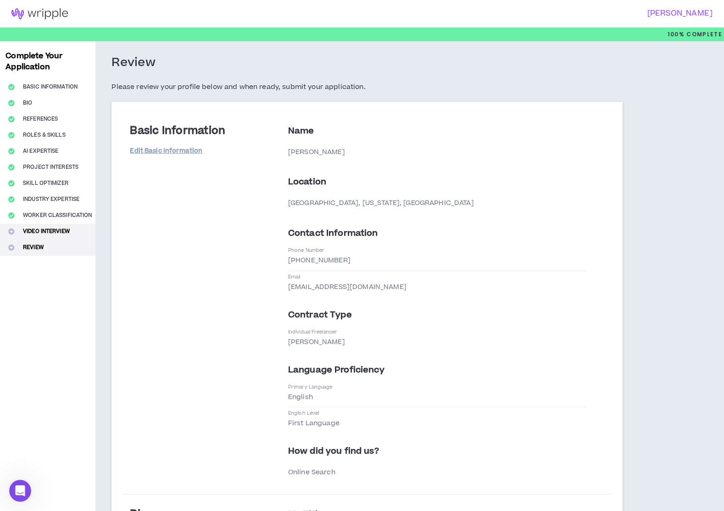
click at [41, 231] on button "Video Interview" at bounding box center [47, 232] width 95 height 16
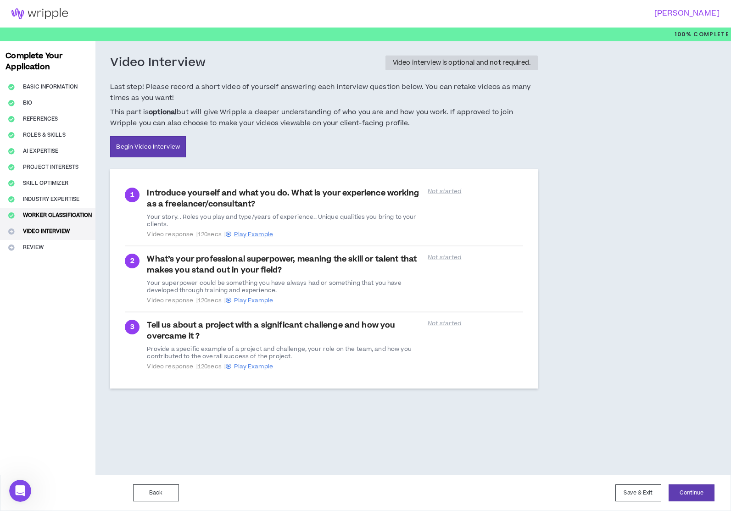
click at [66, 215] on button "Worker Classification" at bounding box center [47, 216] width 95 height 16
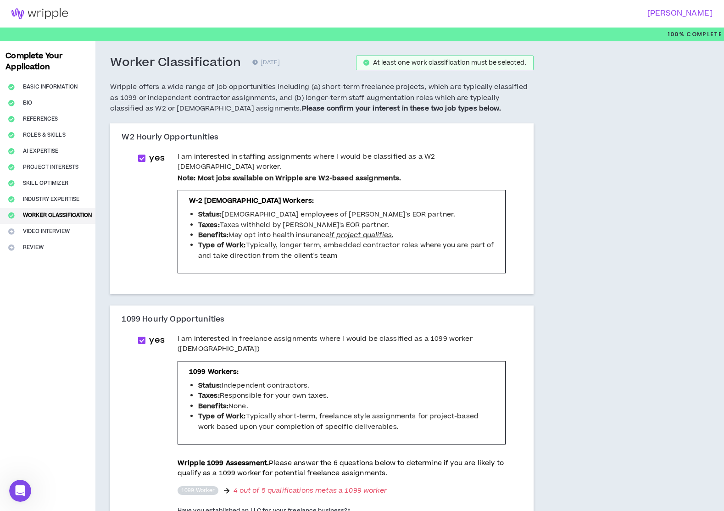
click at [50, 231] on div "Complete Your Application Basic Information Bio References Roles & Skills AI Ex…" at bounding box center [47, 409] width 95 height 737
